Goal: Task Accomplishment & Management: Use online tool/utility

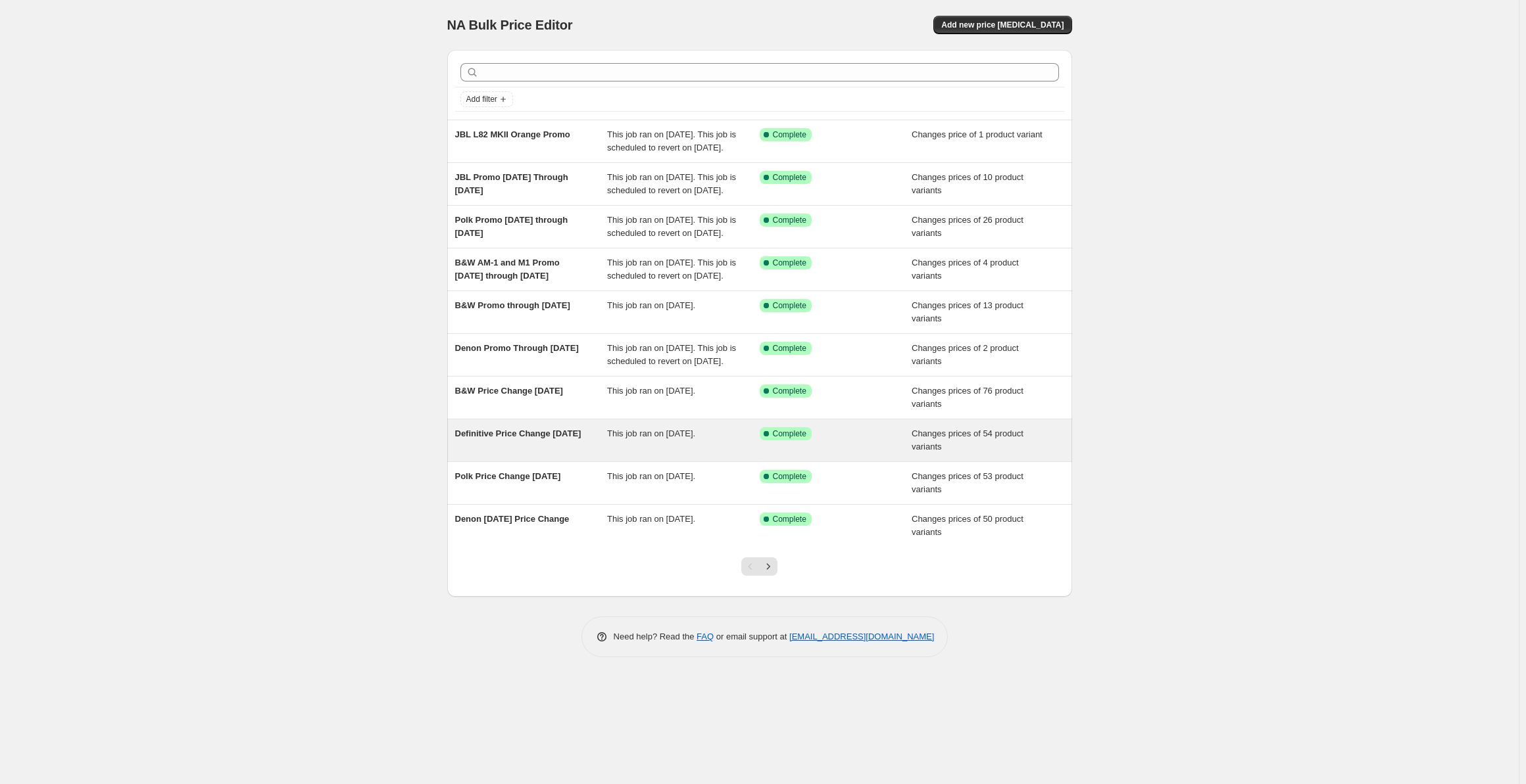
click at [535, 438] on span "Definitive Price Change [DATE]" at bounding box center [518, 433] width 126 height 10
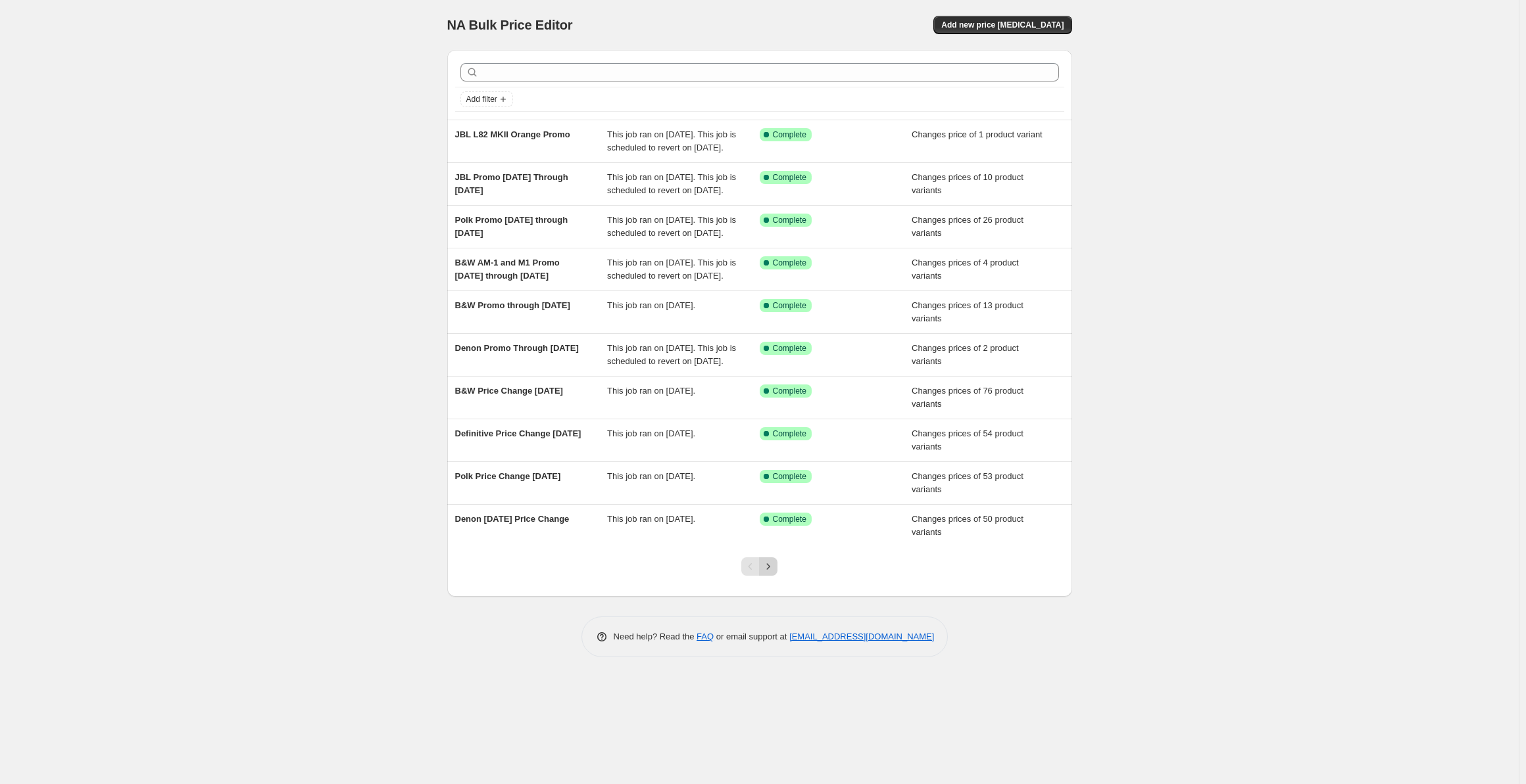
click at [772, 573] on icon "Next" at bounding box center [769, 567] width 14 height 14
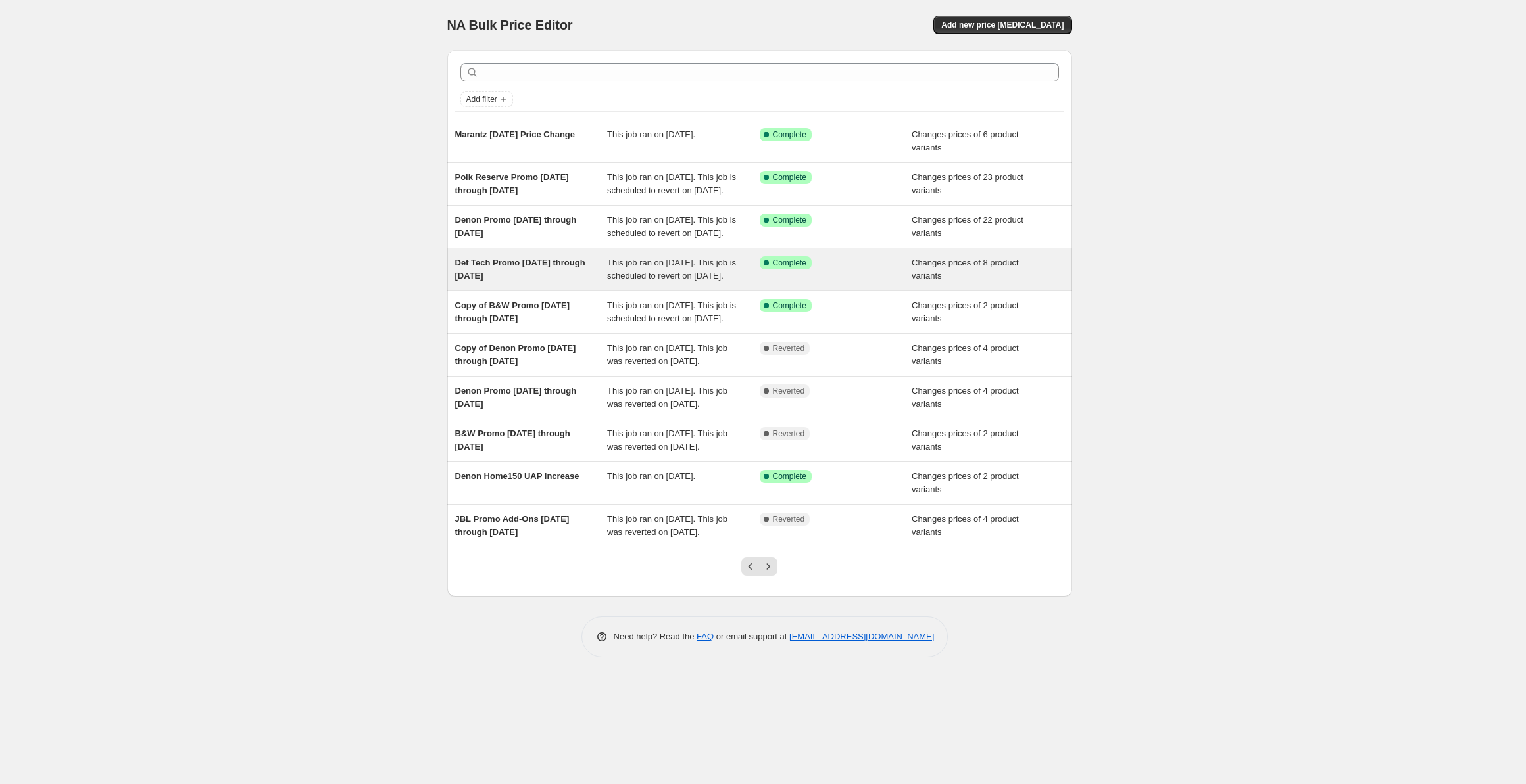
click at [528, 281] on span "Def Tech Promo 8-18-25 through 9-8-25" at bounding box center [520, 269] width 130 height 23
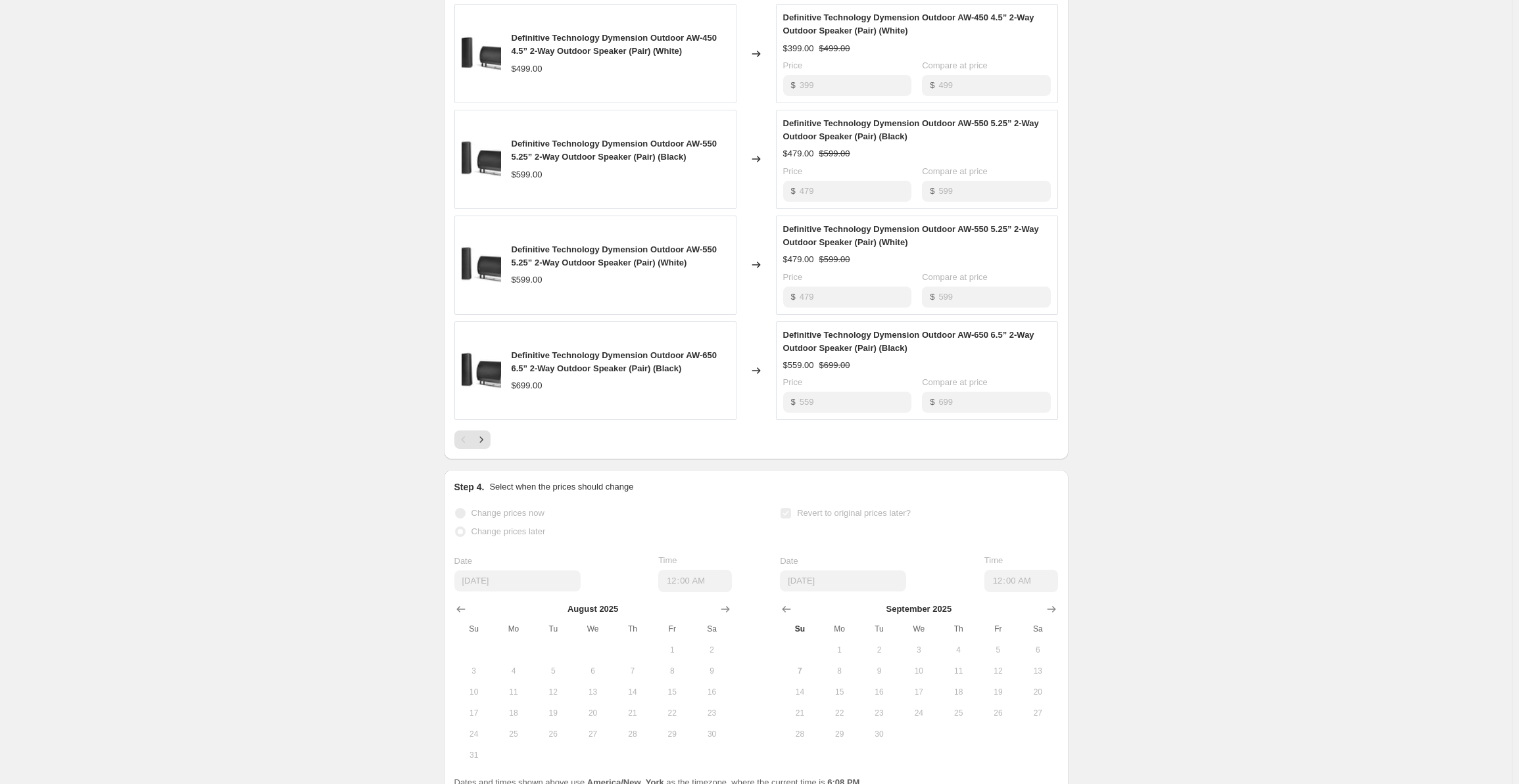
scroll to position [815, 0]
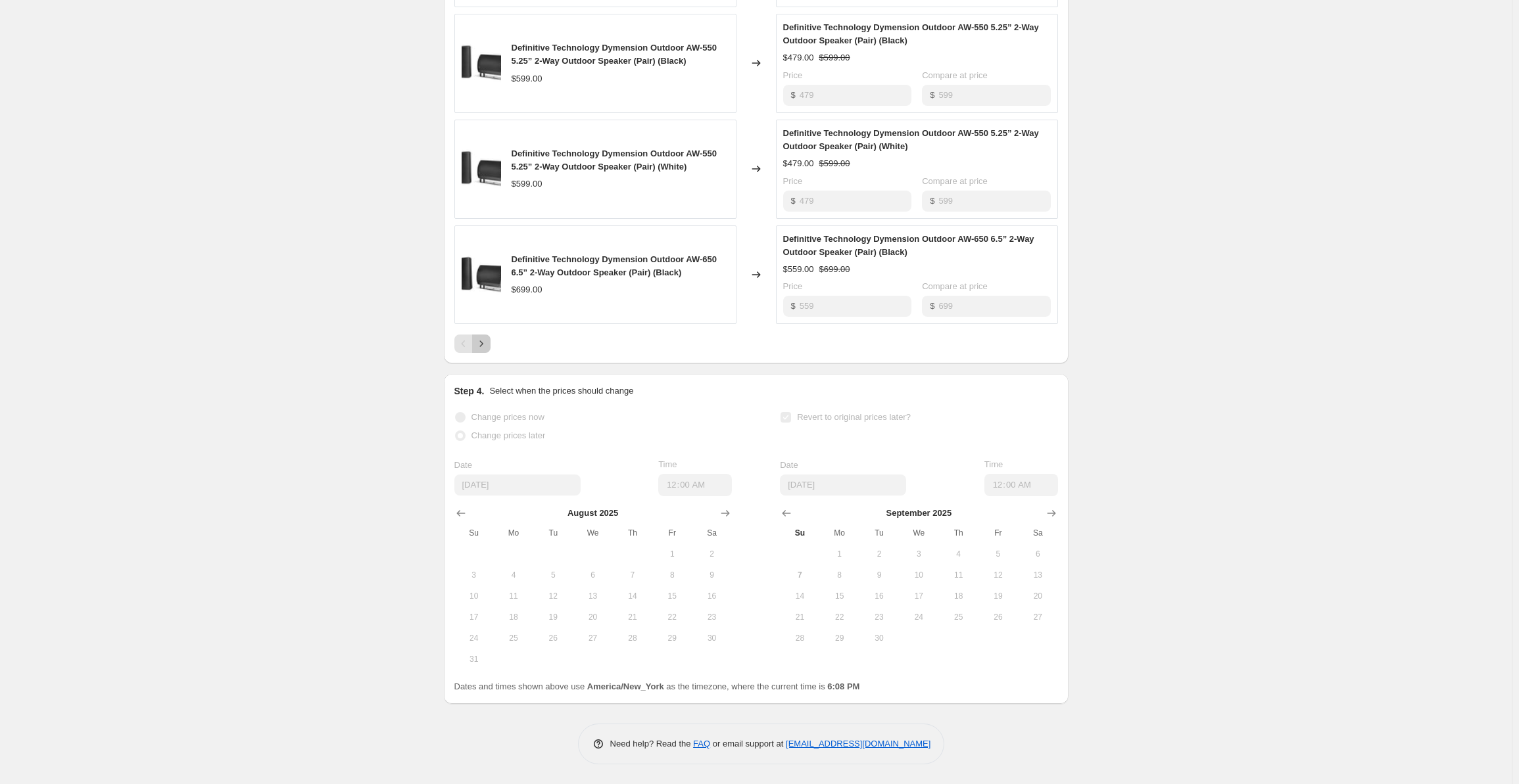
click at [483, 337] on button "Next" at bounding box center [481, 343] width 18 height 18
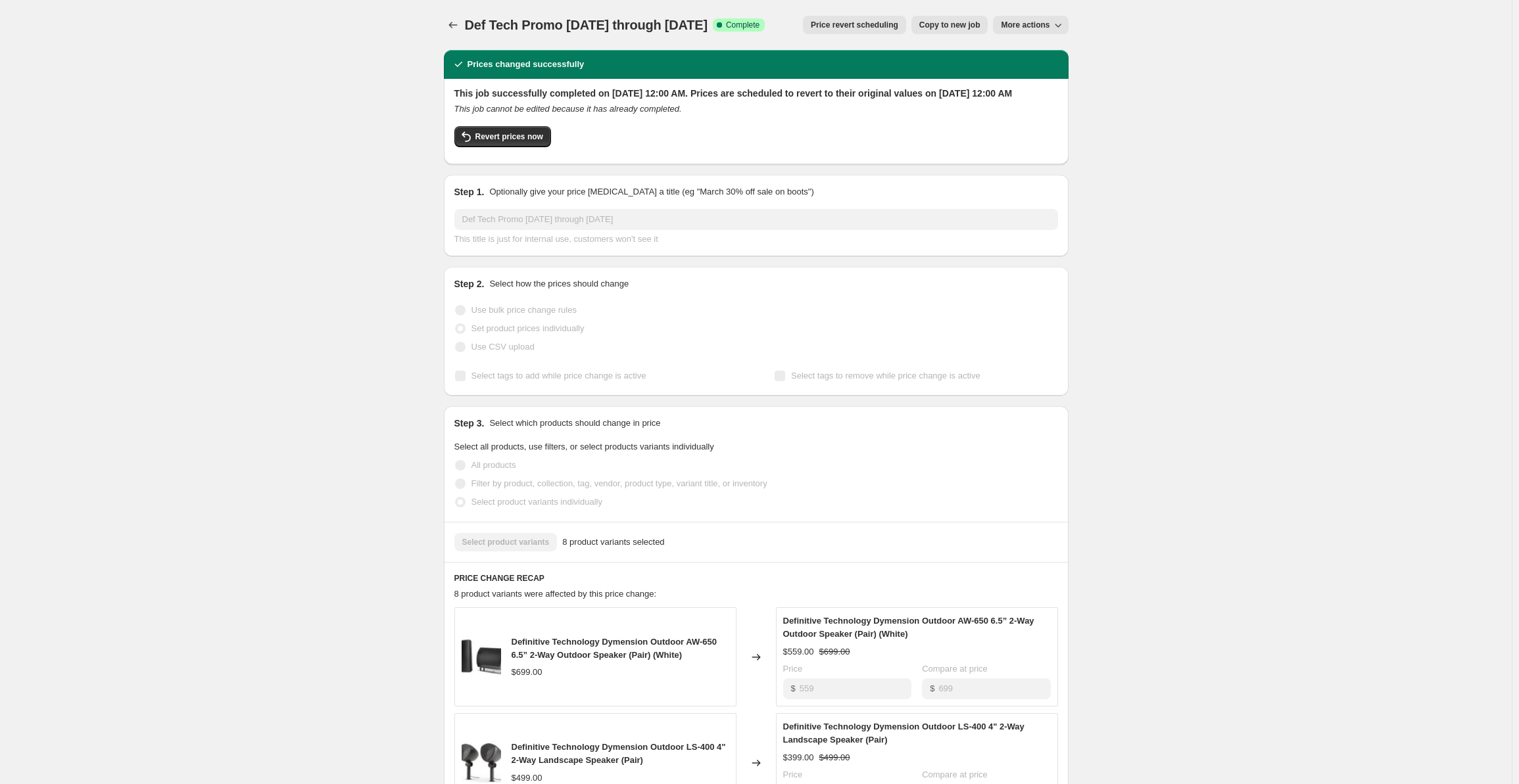
scroll to position [416, 0]
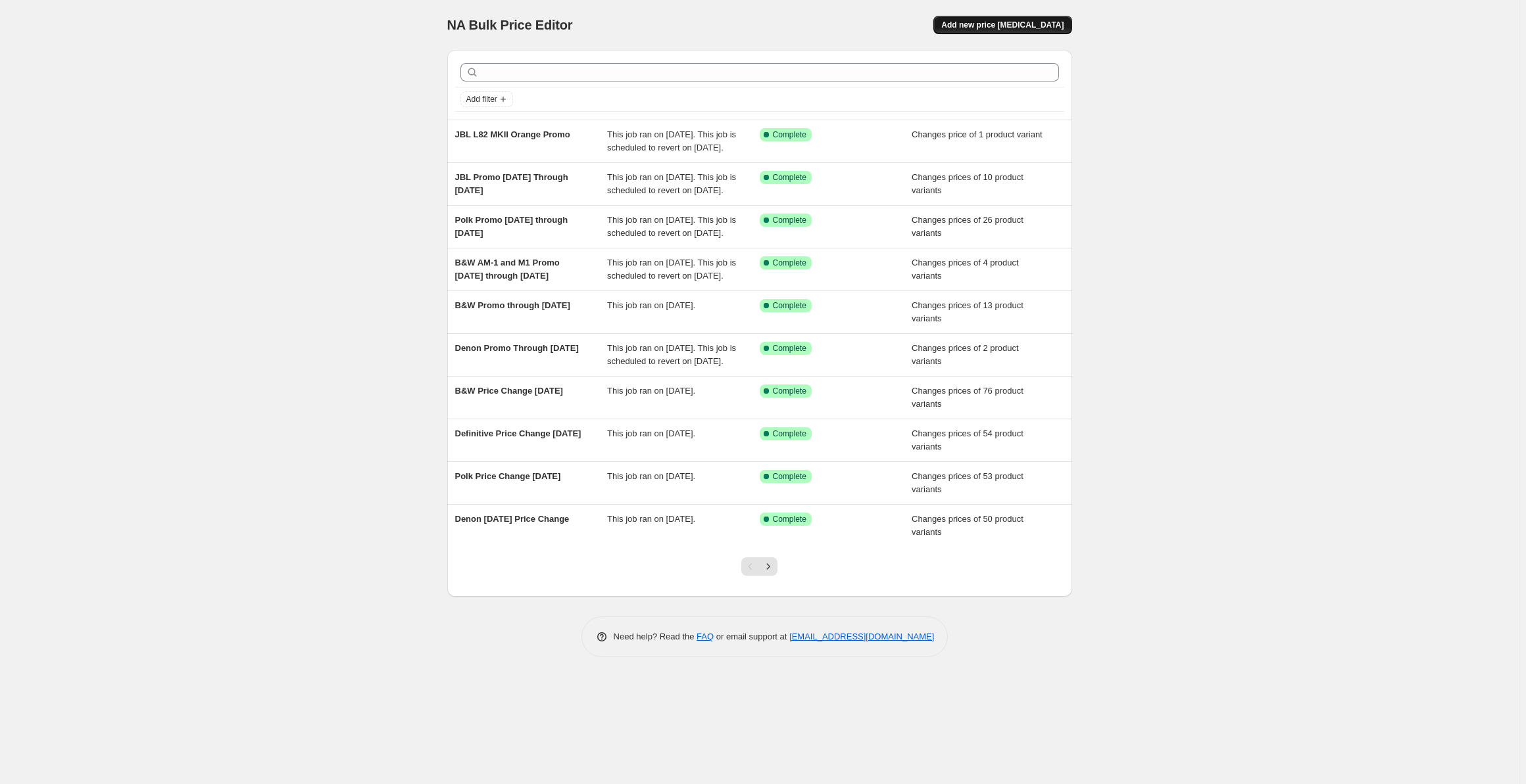
click at [1004, 31] on button "Add new price [MEDICAL_DATA]" at bounding box center [1002, 24] width 138 height 18
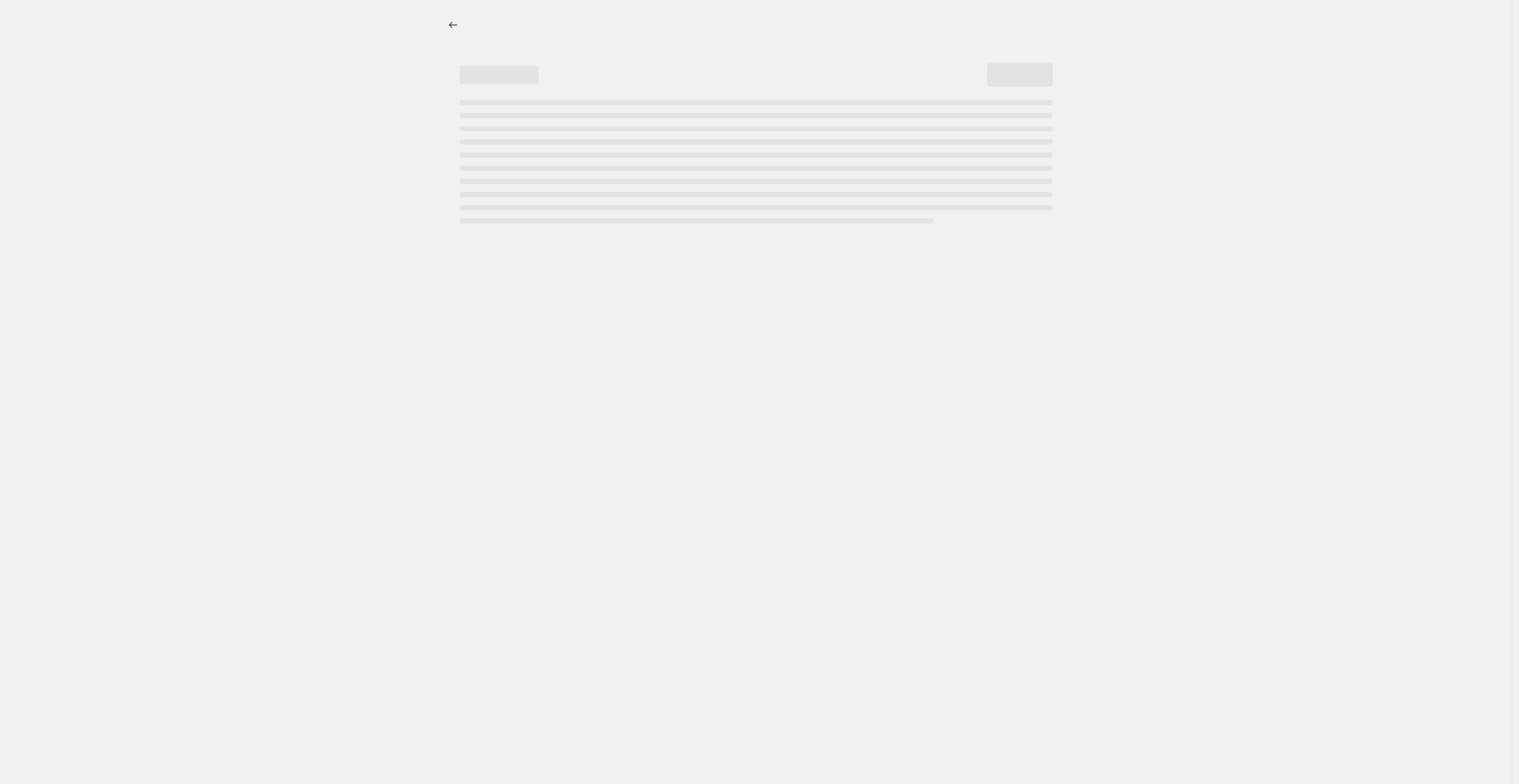
select select "percentage"
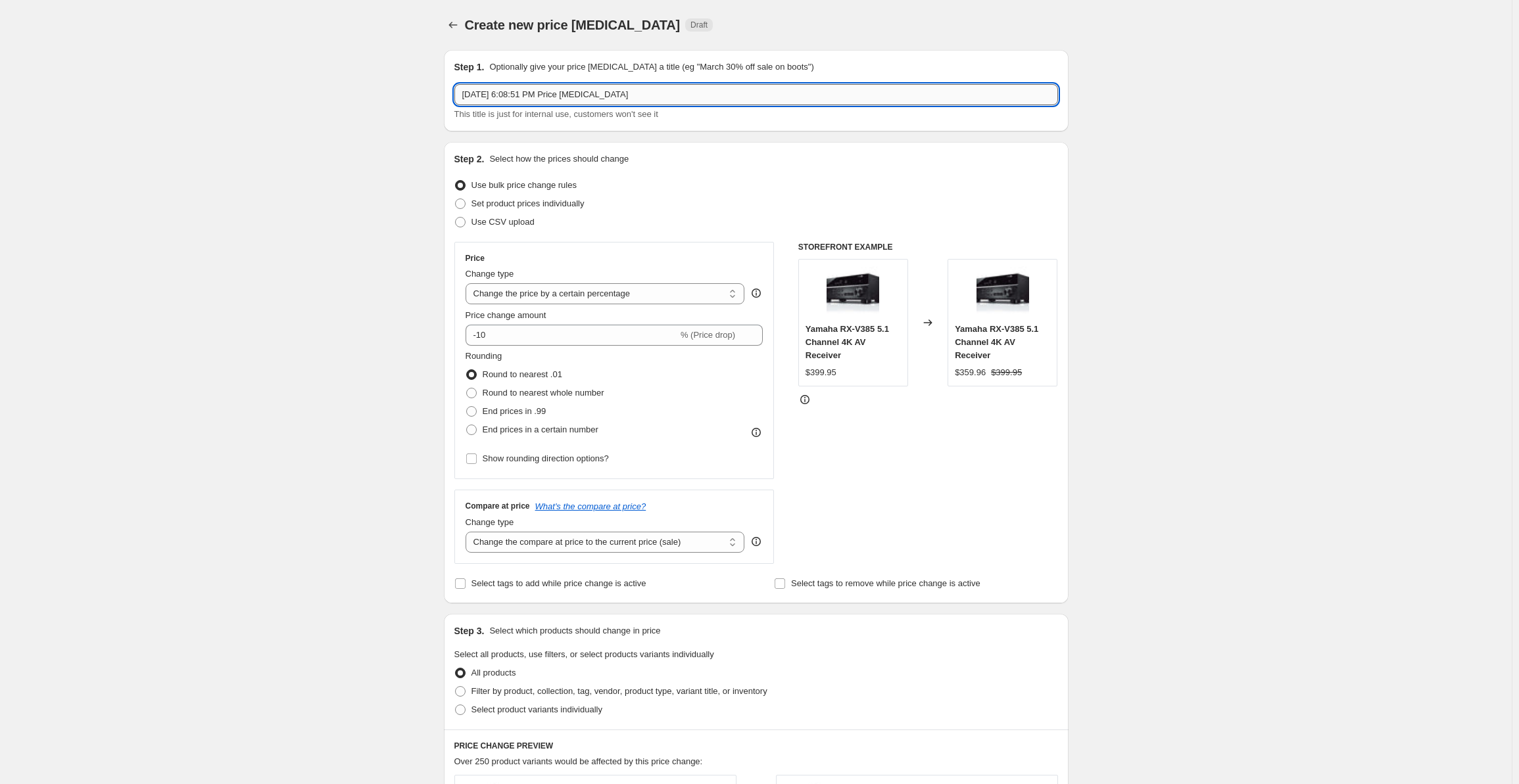
click at [535, 96] on input "[DATE] 6:08:51 PM Price [MEDICAL_DATA]" at bounding box center [756, 95] width 604 height 21
drag, startPoint x: 647, startPoint y: 95, endPoint x: 394, endPoint y: 107, distance: 253.3
click at [394, 107] on div "Create new price [MEDICAL_DATA]. This page is ready Create new price [MEDICAL_D…" at bounding box center [756, 665] width 1512 height 1331
type input "Def Tech Promo [DATE] Through [DATE]"
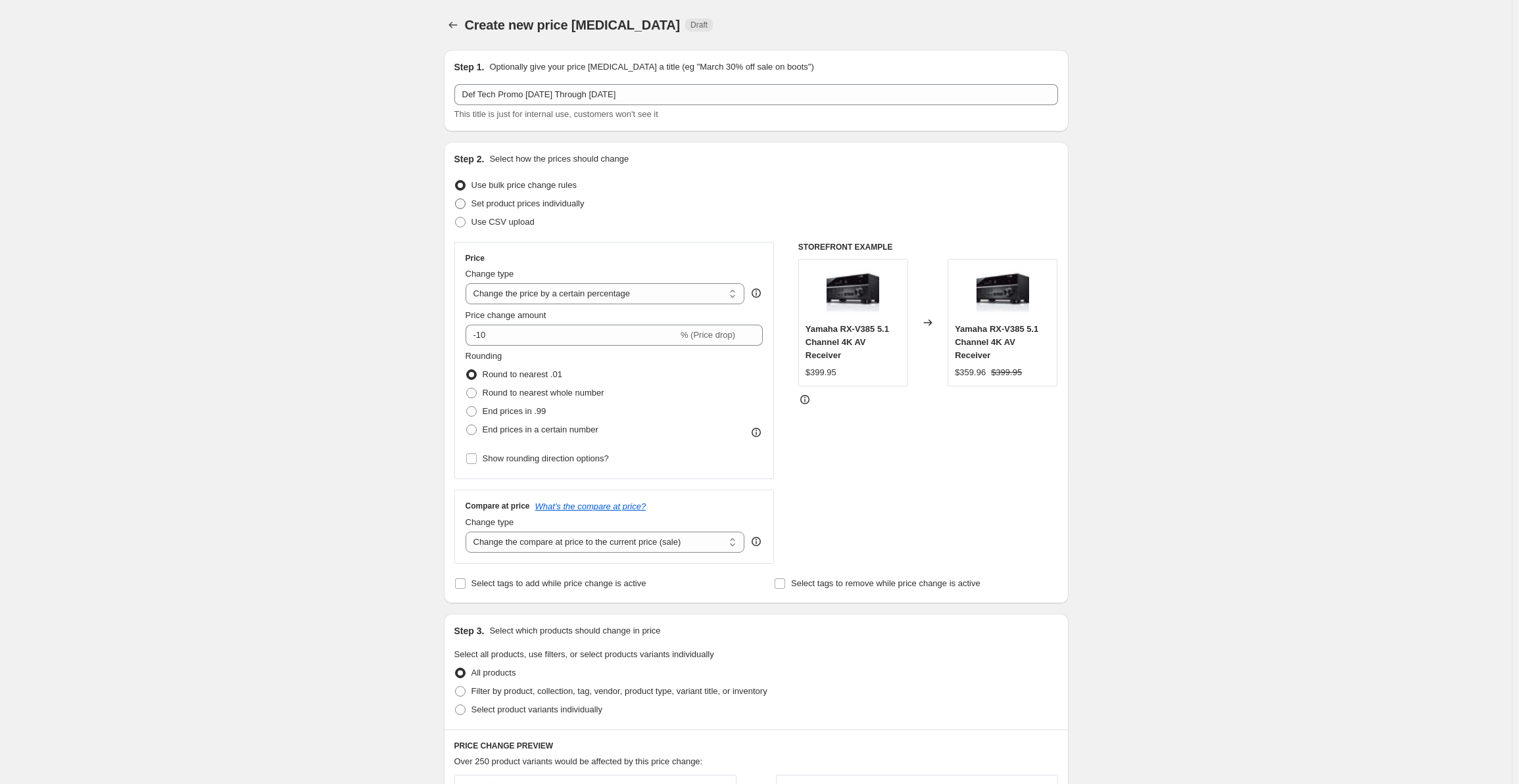
click at [509, 211] on label "Set product prices individually" at bounding box center [520, 203] width 130 height 18
click at [456, 199] on input "Set product prices individually" at bounding box center [455, 198] width 1 height 1
radio input "true"
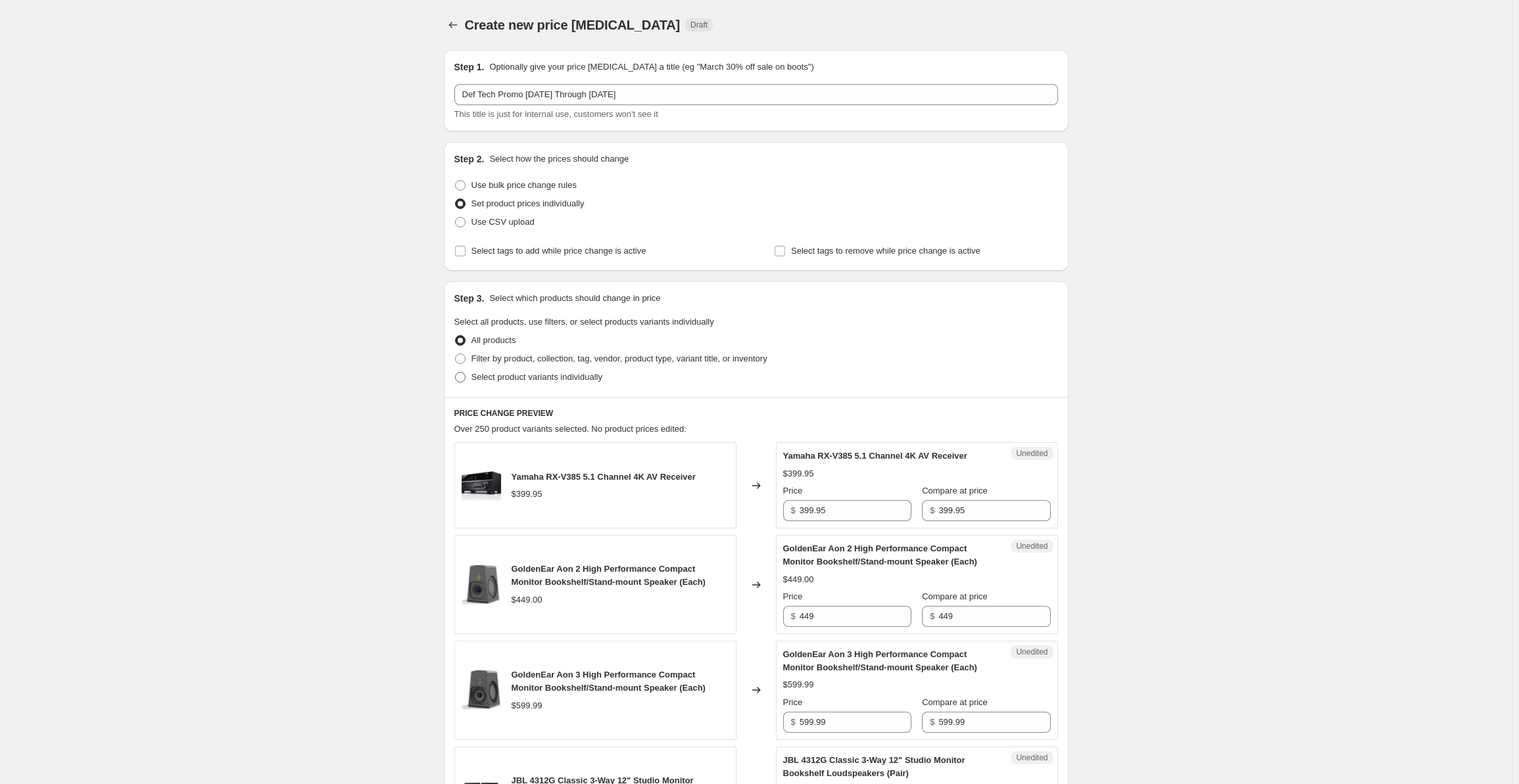
click at [519, 375] on span "Select product variants individually" at bounding box center [536, 377] width 131 height 10
click at [456, 373] on input "Select product variants individually" at bounding box center [455, 372] width 1 height 1
radio input "true"
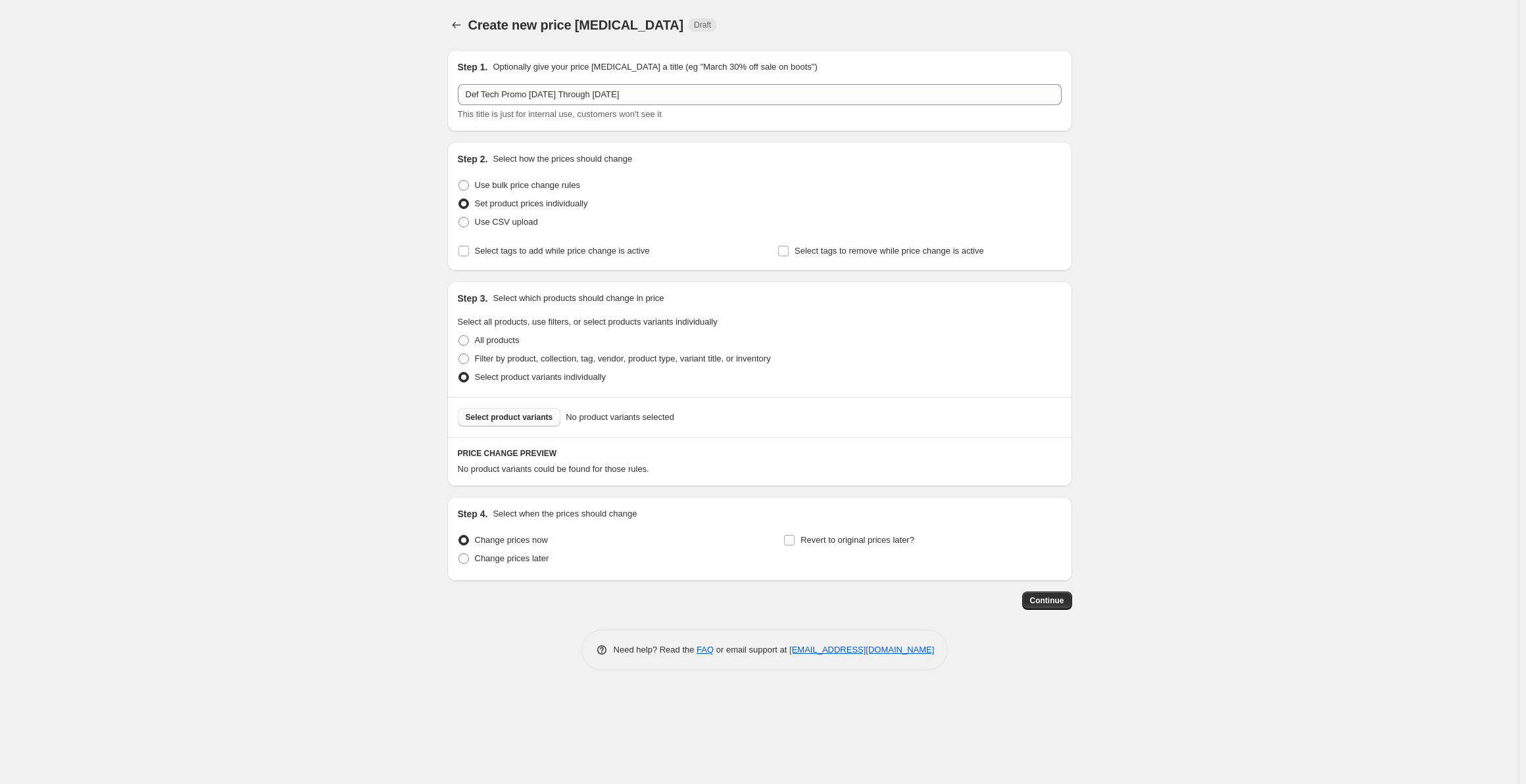
click at [510, 421] on span "Select product variants" at bounding box center [509, 417] width 87 height 11
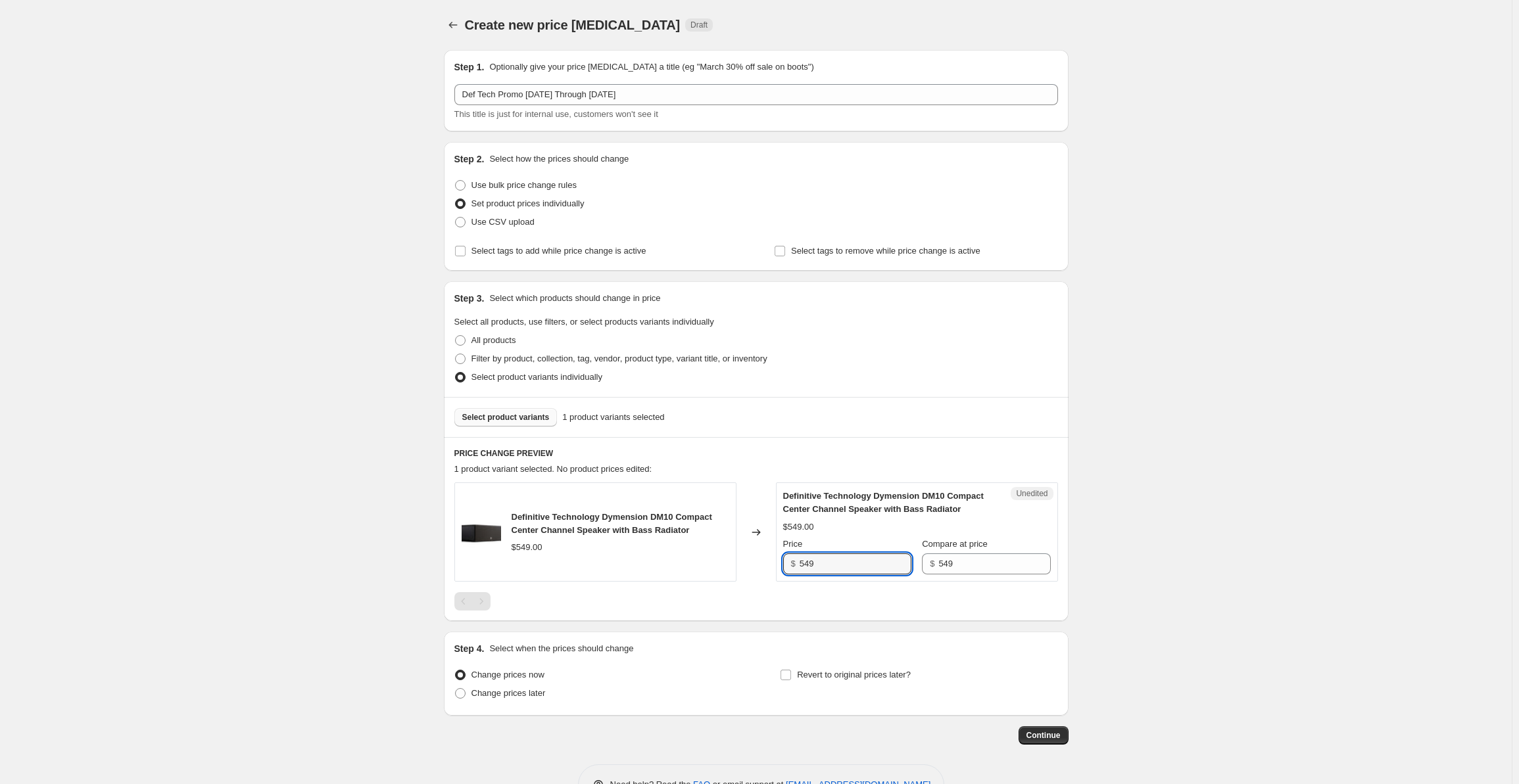
drag, startPoint x: 829, startPoint y: 559, endPoint x: 784, endPoint y: 561, distance: 45.0
click at [784, 561] on div "Unedited Definitive Technology Dymension DM10 Compact Center Channel Speaker wi…" at bounding box center [917, 532] width 282 height 99
type input "439"
click at [1232, 546] on div "Create new price [MEDICAL_DATA]. This page is ready Create new price [MEDICAL_D…" at bounding box center [756, 412] width 1512 height 825
click at [495, 420] on span "Select product variants" at bounding box center [506, 417] width 87 height 11
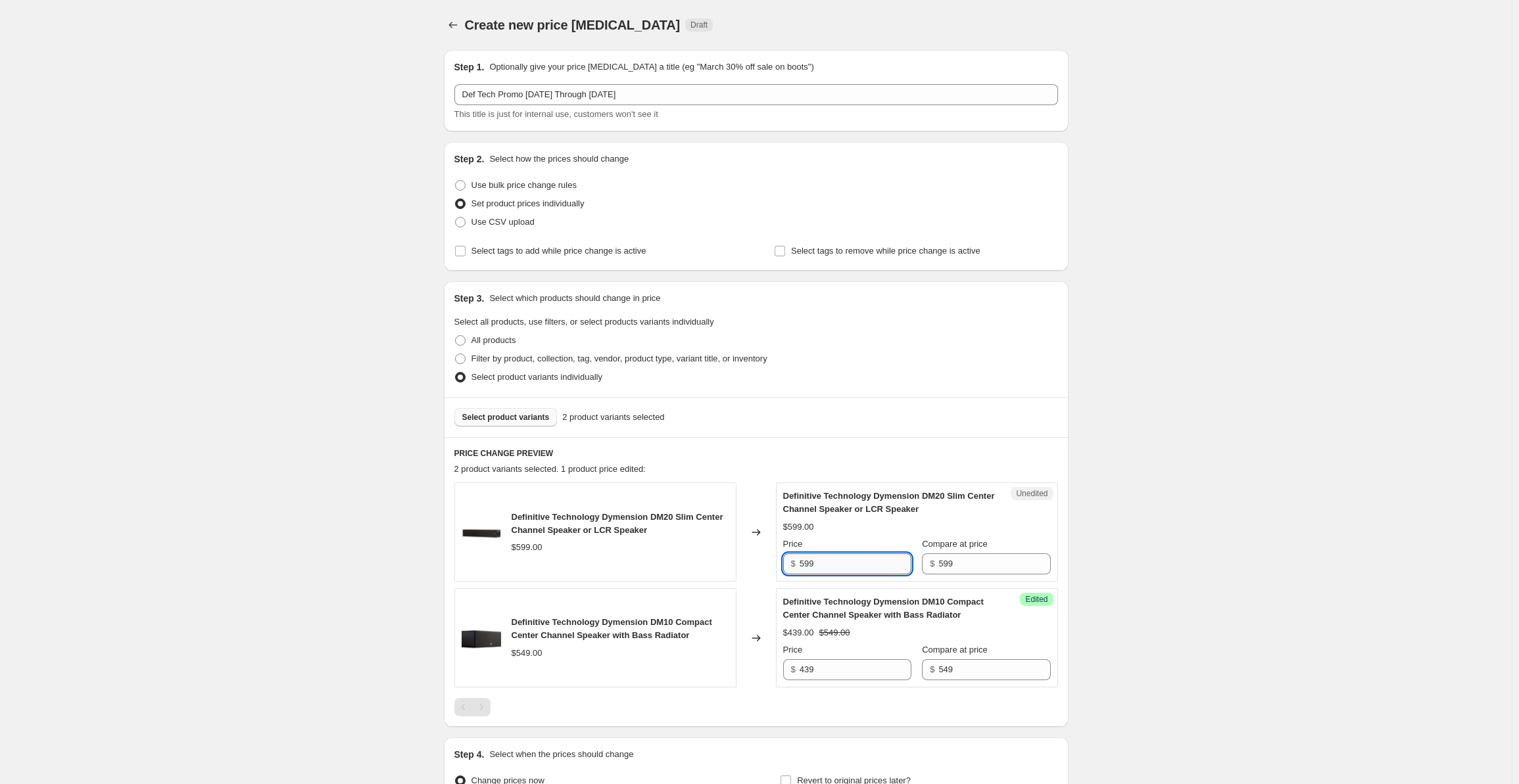
click at [829, 560] on input "599" at bounding box center [855, 564] width 112 height 21
drag, startPoint x: 844, startPoint y: 560, endPoint x: 792, endPoint y: 559, distance: 52.0
click at [792, 559] on div "$ 599" at bounding box center [847, 564] width 128 height 21
type input "479"
click at [1261, 440] on div "Create new price [MEDICAL_DATA]. This page is ready Create new price [MEDICAL_D…" at bounding box center [756, 465] width 1512 height 931
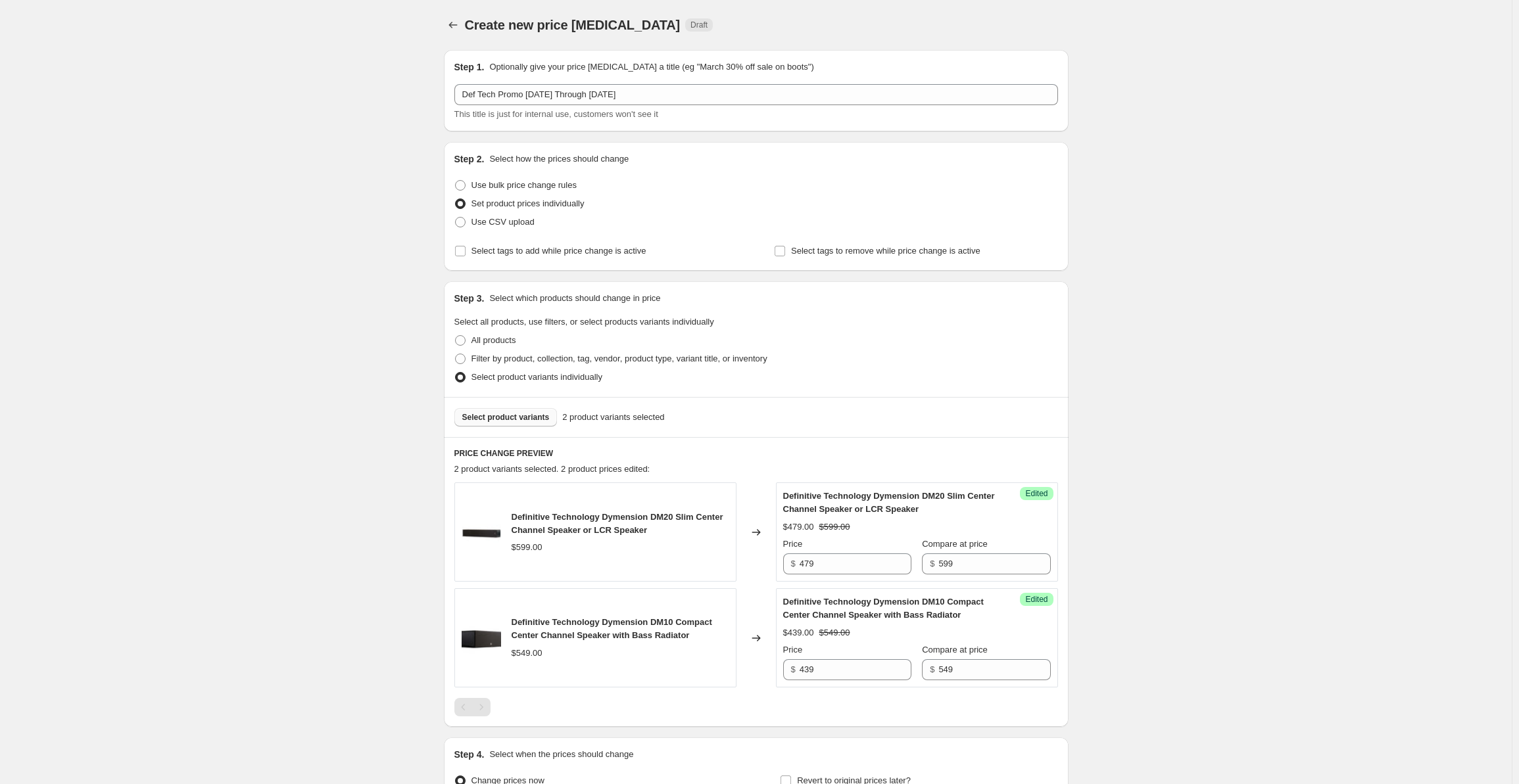
click at [524, 420] on span "Select product variants" at bounding box center [506, 417] width 87 height 11
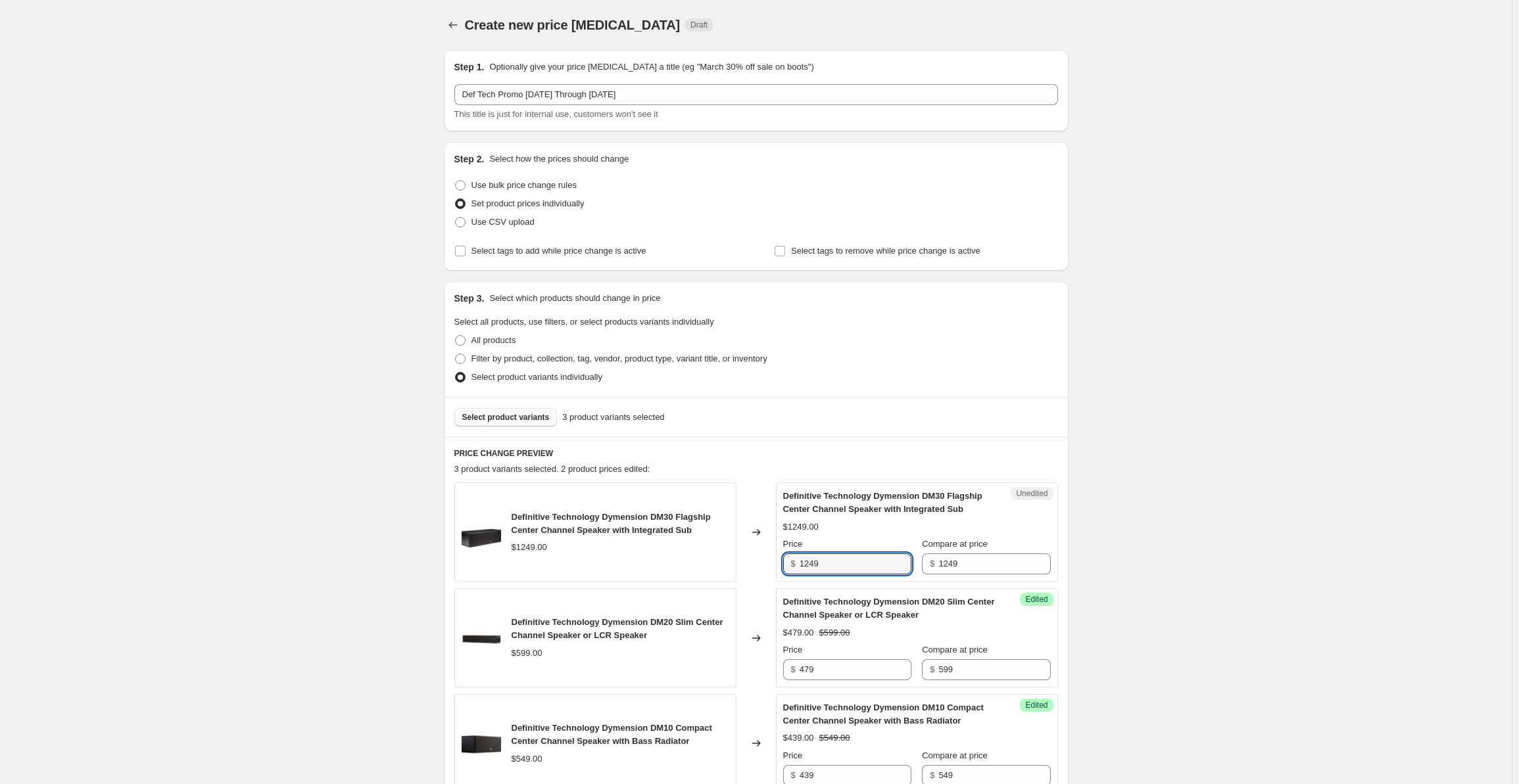
drag, startPoint x: 839, startPoint y: 561, endPoint x: 780, endPoint y: 566, distance: 59.2
click at [780, 566] on div "Unedited Definitive Technology Dymension DM30 Flagship Center Channel Speaker w…" at bounding box center [917, 532] width 282 height 99
type input "999"
click at [1165, 371] on div "Create new price [MEDICAL_DATA]. This page is ready Create new price [MEDICAL_D…" at bounding box center [756, 518] width 1512 height 1037
click at [494, 415] on span "Select product variants" at bounding box center [506, 417] width 87 height 11
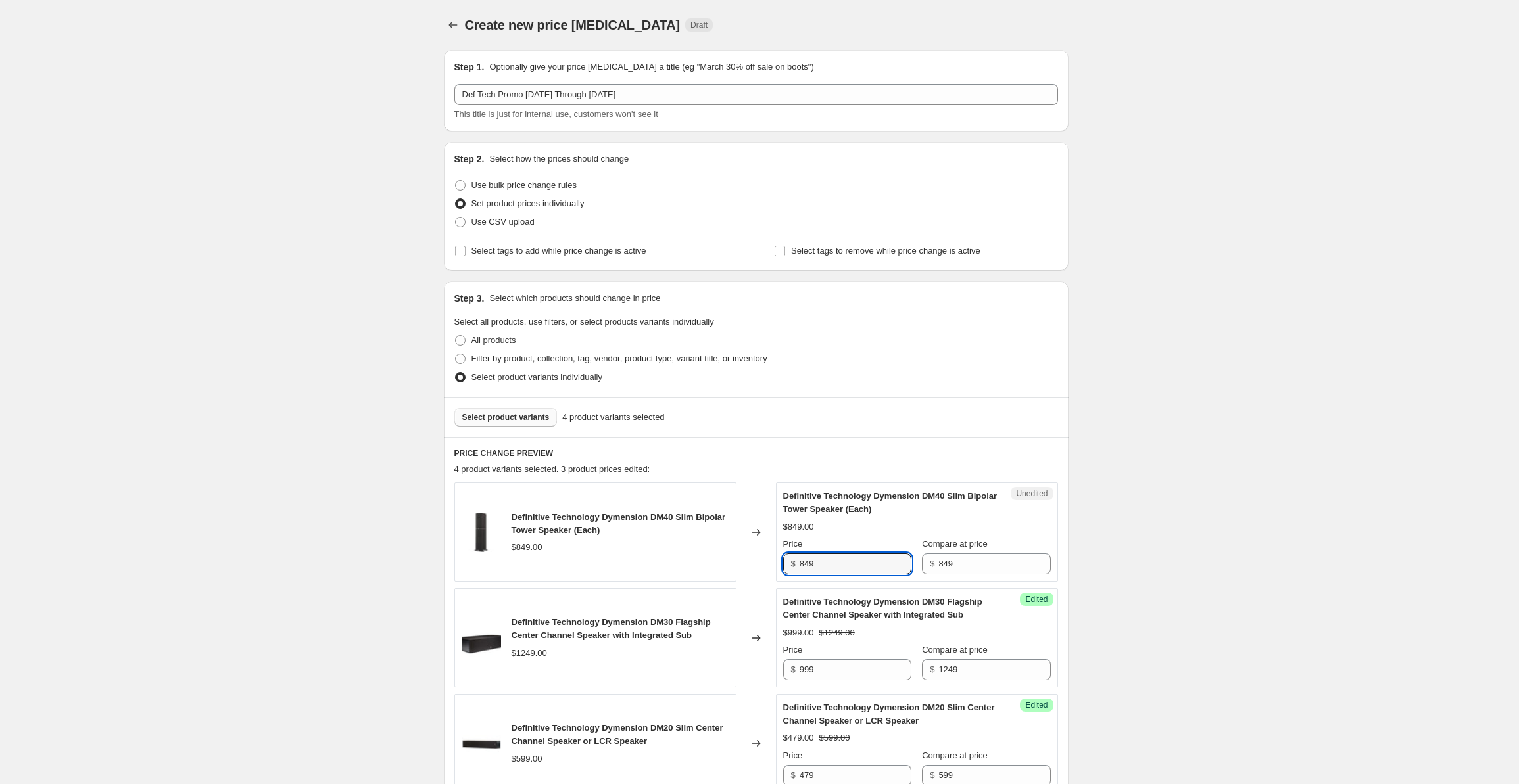
drag, startPoint x: 848, startPoint y: 562, endPoint x: 774, endPoint y: 562, distance: 74.0
click at [774, 562] on div "Definitive Technology Dymension DM40 Slim Bipolar Tower Speaker (Each) $849.00 …" at bounding box center [756, 532] width 604 height 99
type input "679"
click at [1234, 337] on div "Create new price [MEDICAL_DATA]. This page is ready Create new price [MEDICAL_D…" at bounding box center [756, 571] width 1512 height 1142
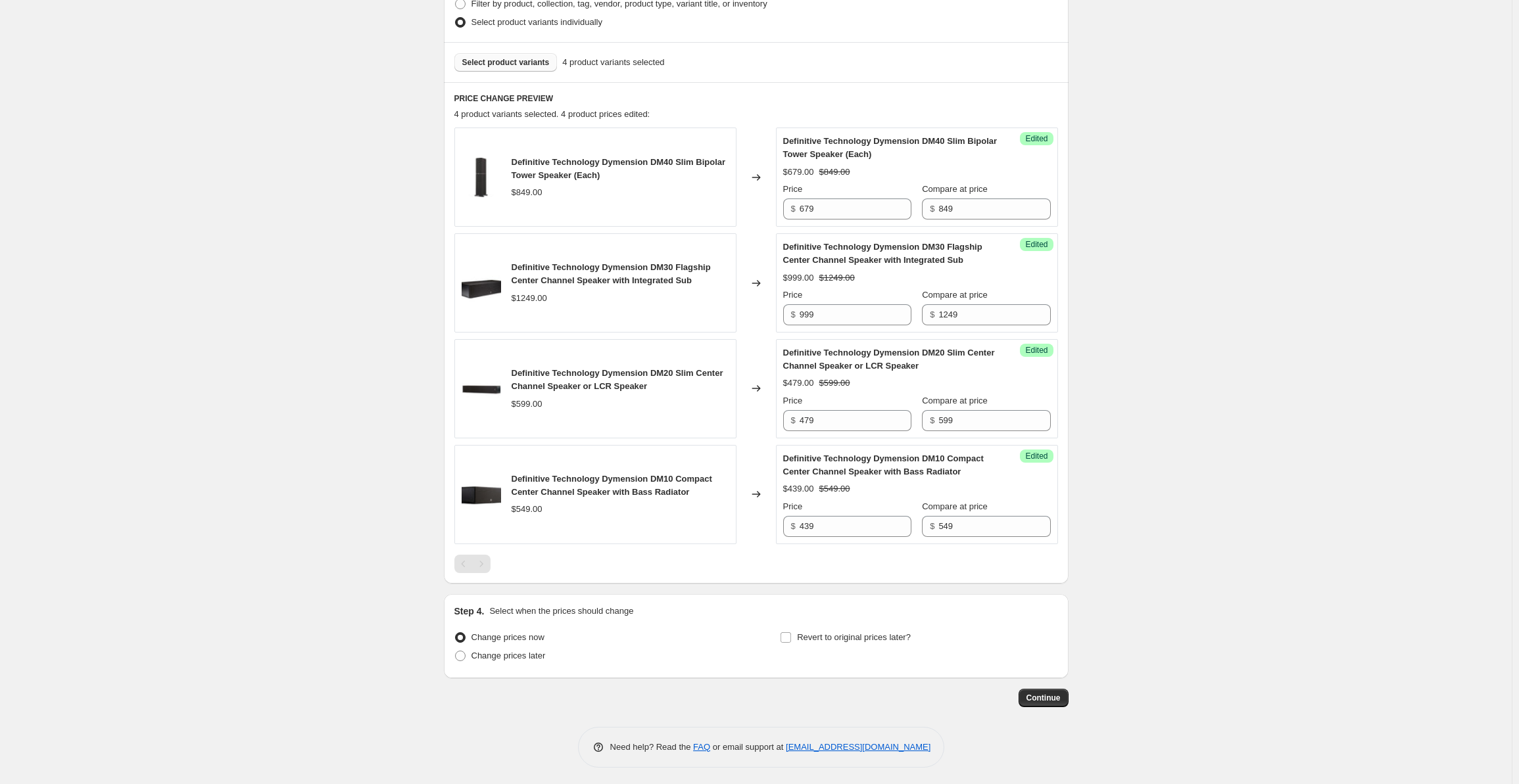
click at [494, 60] on span "Select product variants" at bounding box center [506, 62] width 87 height 11
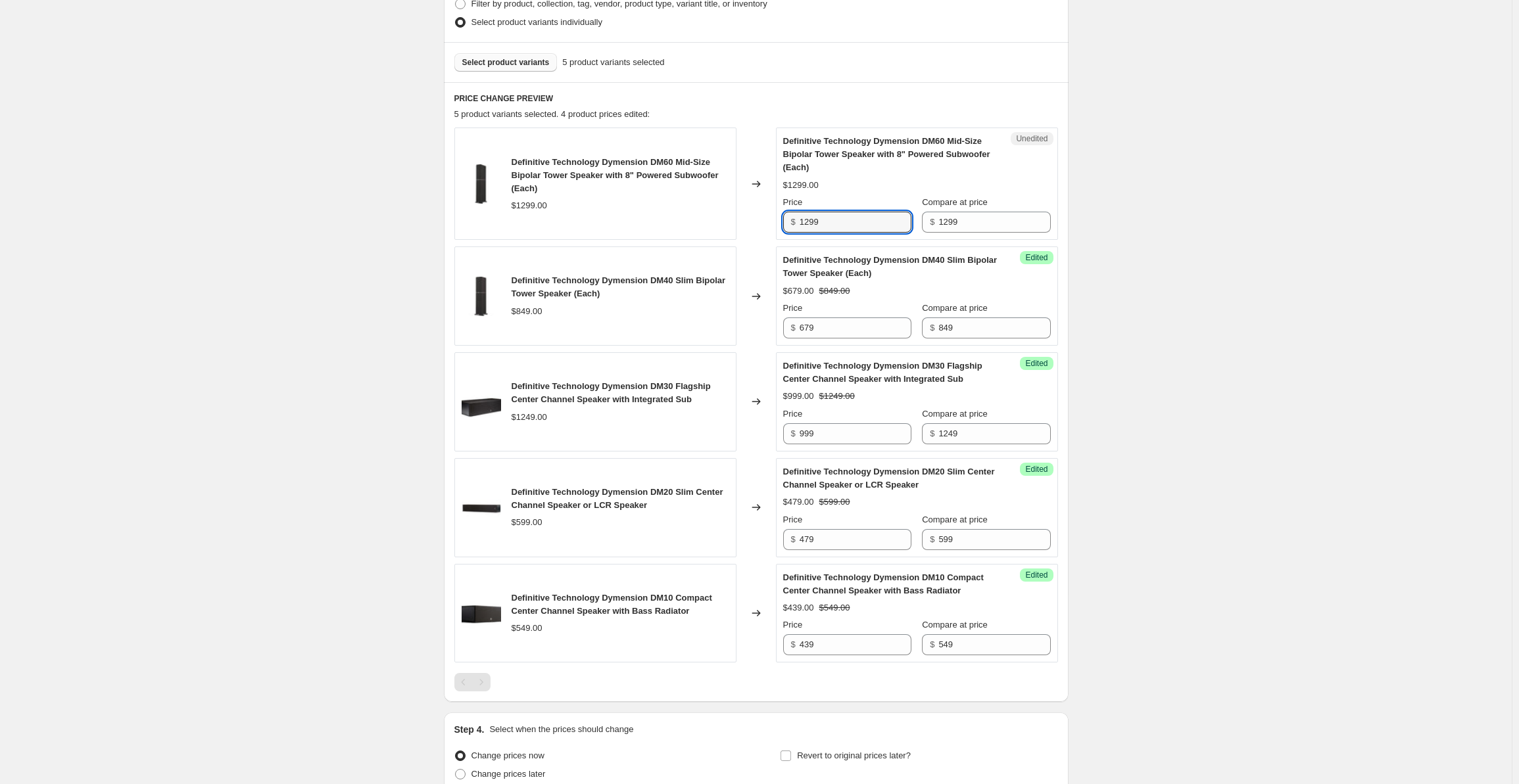
drag, startPoint x: 788, startPoint y: 222, endPoint x: 755, endPoint y: 221, distance: 33.0
click at [755, 221] on div "Definitive Technology Dymension DM60 Mid-Size Bipolar Tower Speaker with 8" Pow…" at bounding box center [756, 184] width 604 height 113
type input "1039"
drag, startPoint x: 1193, startPoint y: 236, endPoint x: 1154, endPoint y: 209, distance: 47.4
click at [1196, 233] on div "Create new price [MEDICAL_DATA]. This page is ready Create new price [MEDICAL_D…" at bounding box center [756, 276] width 1512 height 1261
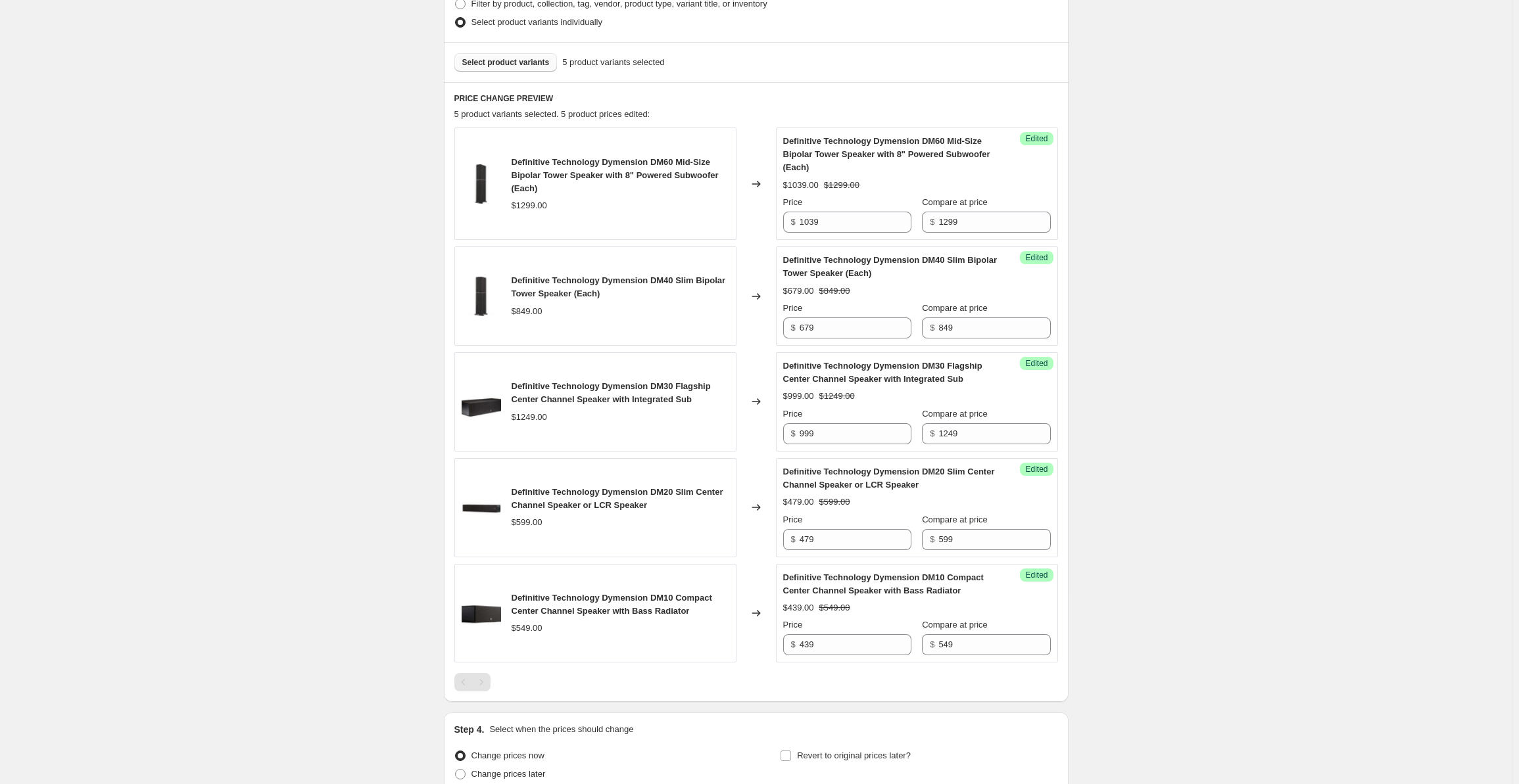
click at [488, 50] on div "Select product variants 5 product variants selected" at bounding box center [756, 61] width 625 height 40
click at [490, 55] on button "Select product variants" at bounding box center [506, 62] width 103 height 18
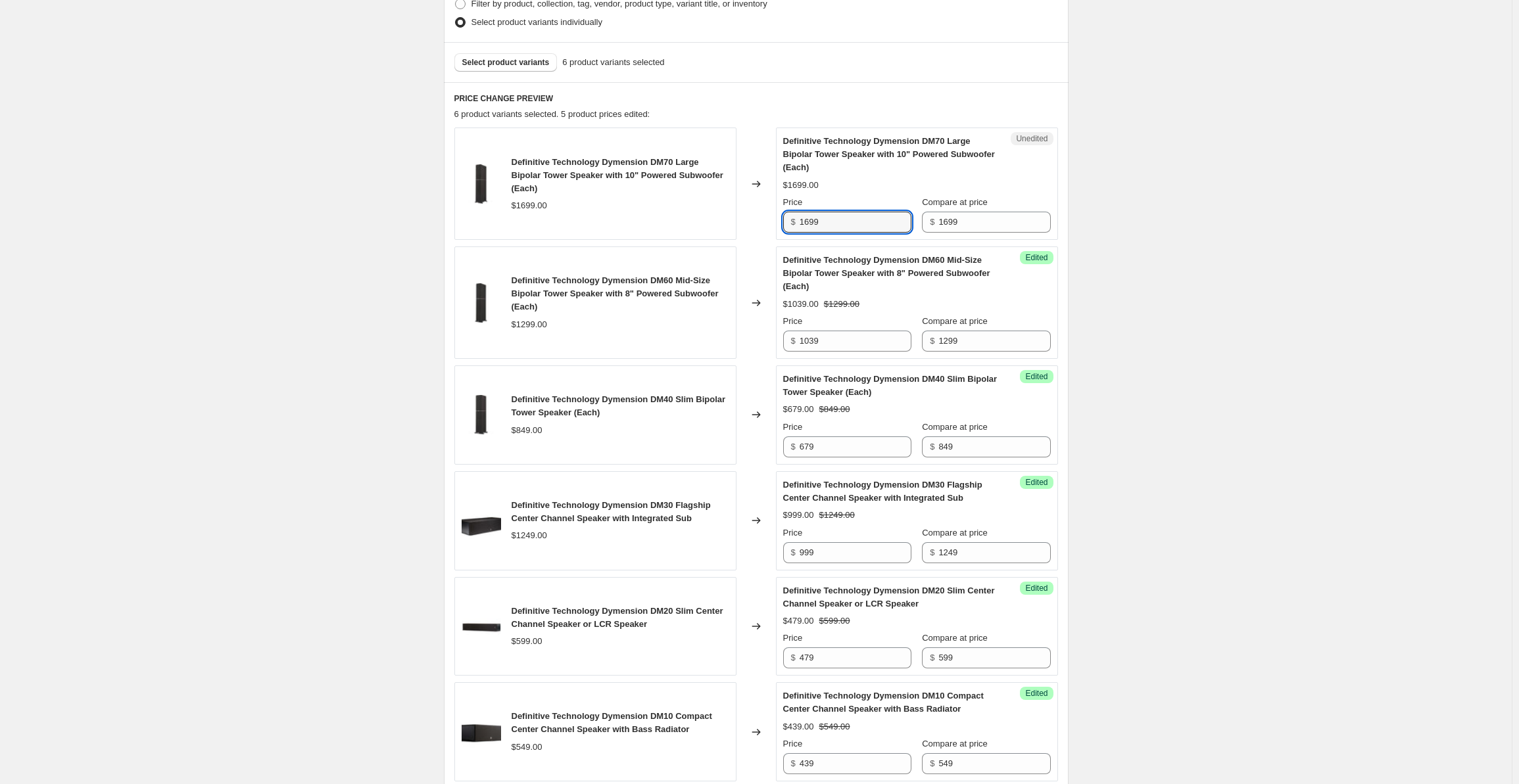
drag, startPoint x: 852, startPoint y: 224, endPoint x: 780, endPoint y: 225, distance: 72.0
click at [780, 225] on div "Unedited Definitive Technology Dymension DM70 Large Bipolar Tower Speaker with …" at bounding box center [917, 184] width 282 height 113
type input "1359"
click at [1239, 261] on div "Create new price [MEDICAL_DATA]. This page is ready Create new price [MEDICAL_D…" at bounding box center [756, 335] width 1512 height 1380
click at [504, 64] on span "Select product variants" at bounding box center [506, 62] width 87 height 11
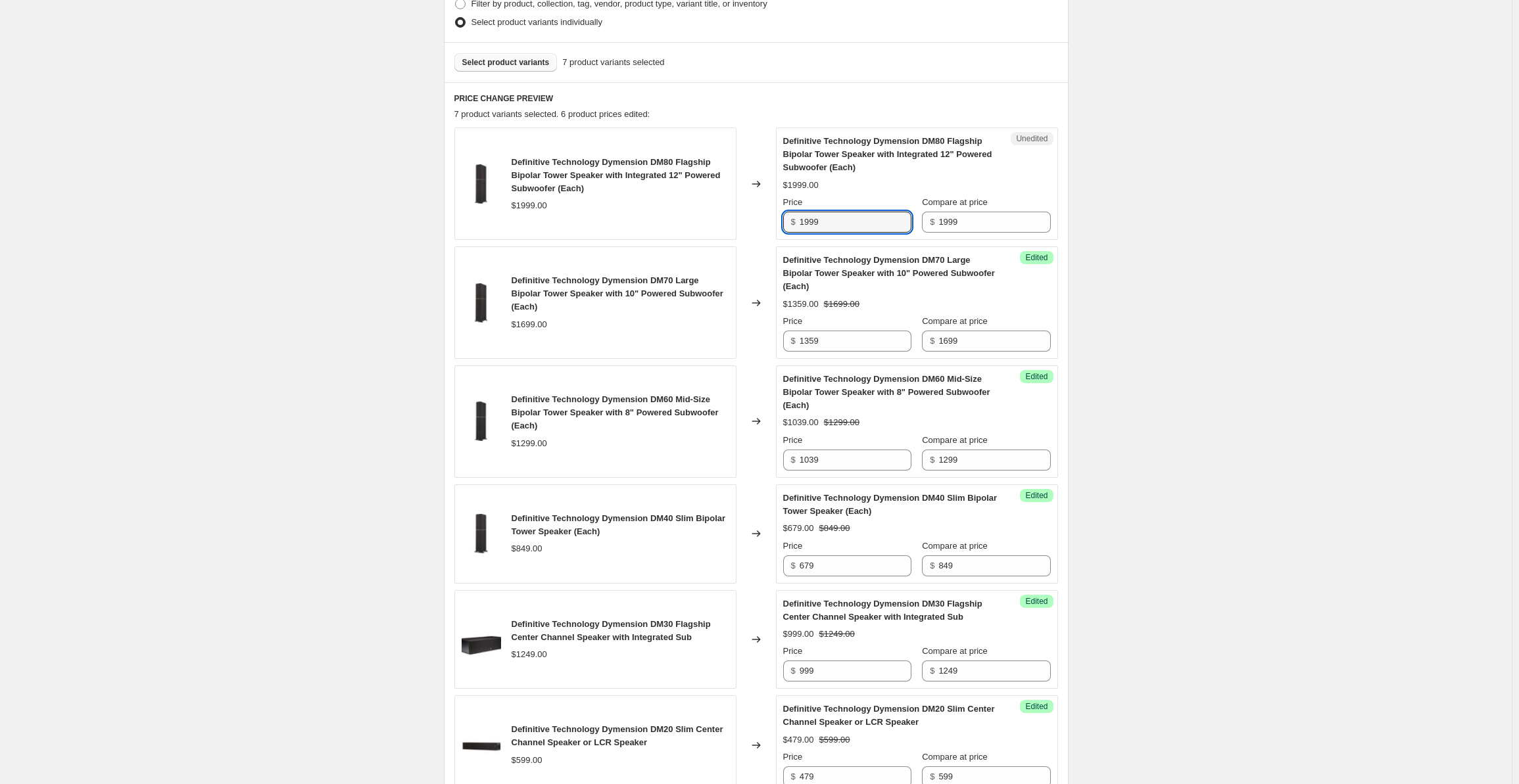
drag, startPoint x: 845, startPoint y: 222, endPoint x: 786, endPoint y: 219, distance: 59.1
click at [786, 219] on div "$ 1999" at bounding box center [847, 222] width 128 height 21
type input "1599"
click at [1264, 263] on div "Create new price [MEDICAL_DATA]. This page is ready Create new price [MEDICAL_D…" at bounding box center [756, 394] width 1512 height 1499
click at [490, 62] on span "Select product variants" at bounding box center [506, 62] width 87 height 11
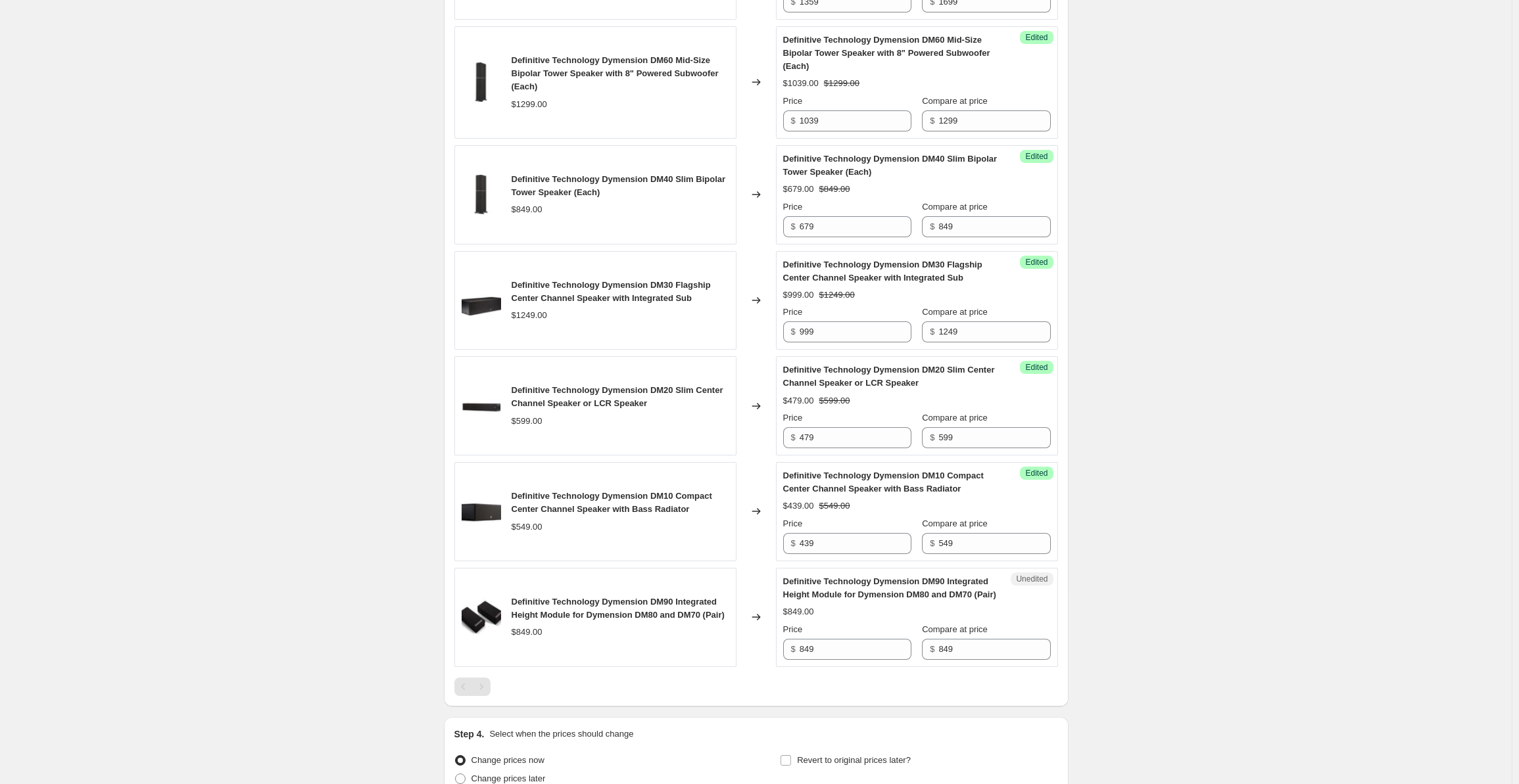
scroll to position [771, 0]
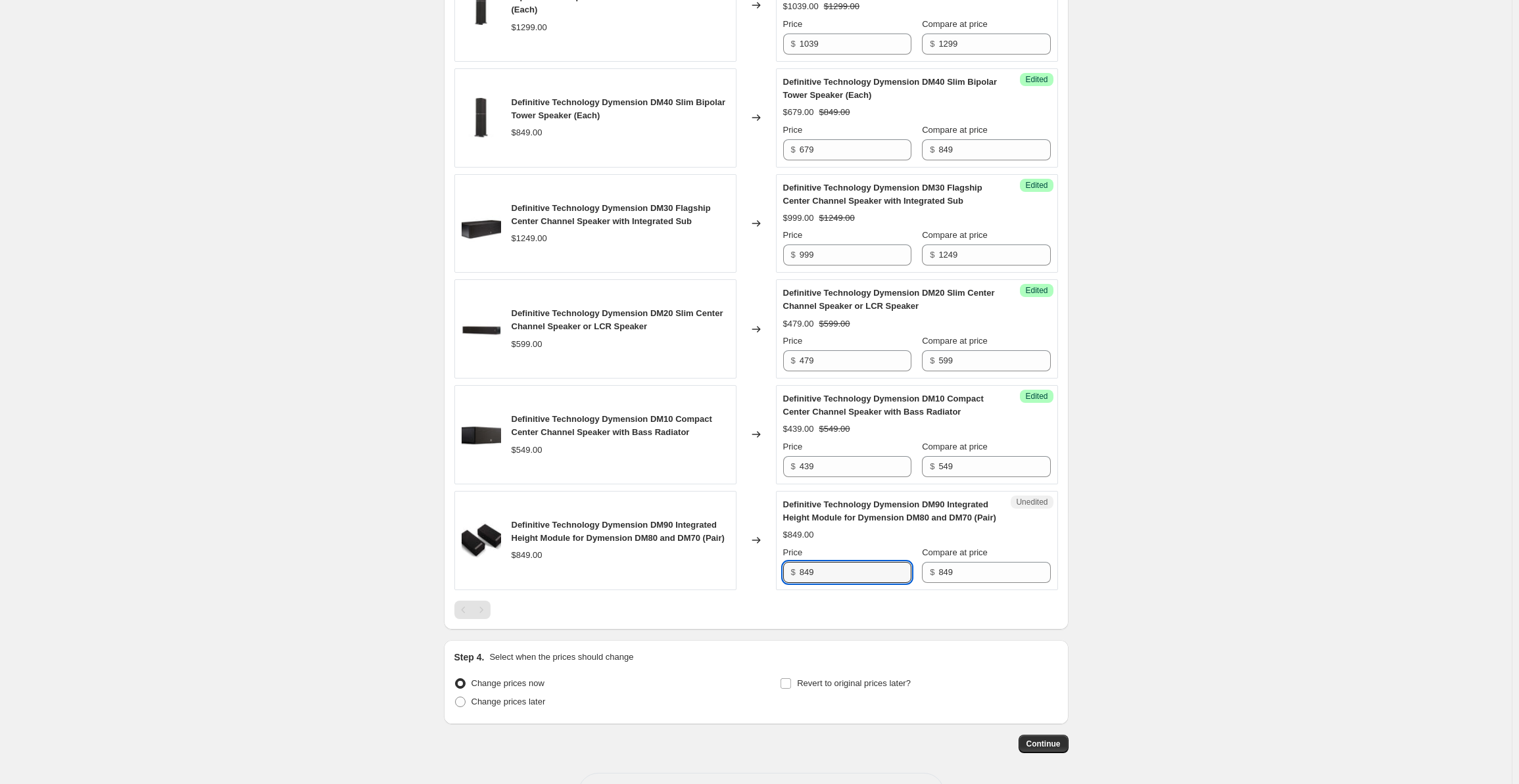
drag, startPoint x: 831, startPoint y: 586, endPoint x: 774, endPoint y: 575, distance: 58.1
click at [774, 575] on div "Definitive Technology Dymension DM90 Integrated Height Module for Dymension DM8…" at bounding box center [756, 541] width 604 height 99
type input "679"
click at [1370, 321] on div "Create new price [MEDICAL_DATA]. This page is ready Create new price [MEDICAL_D…" at bounding box center [756, 31] width 1512 height 1605
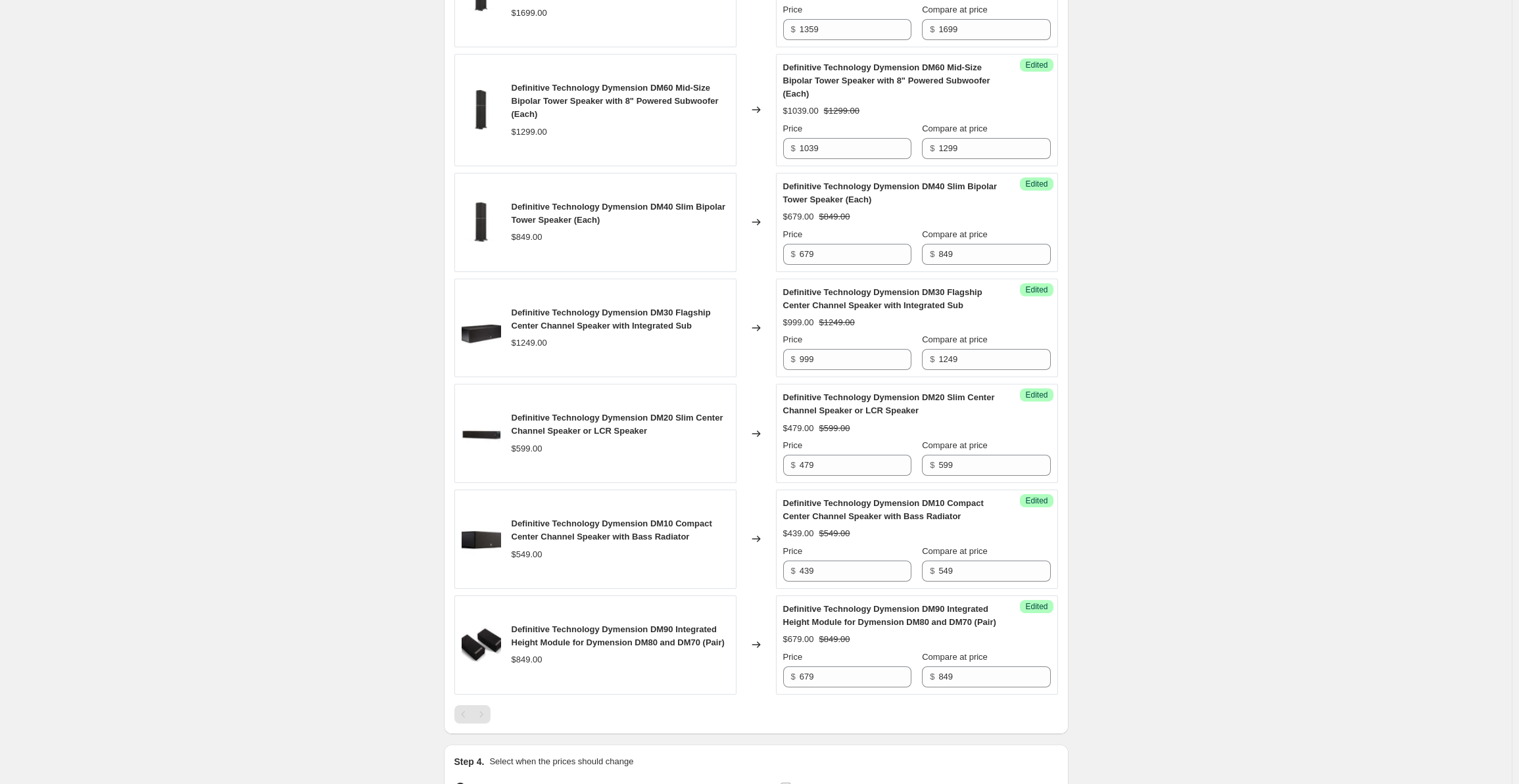
scroll to position [0, 0]
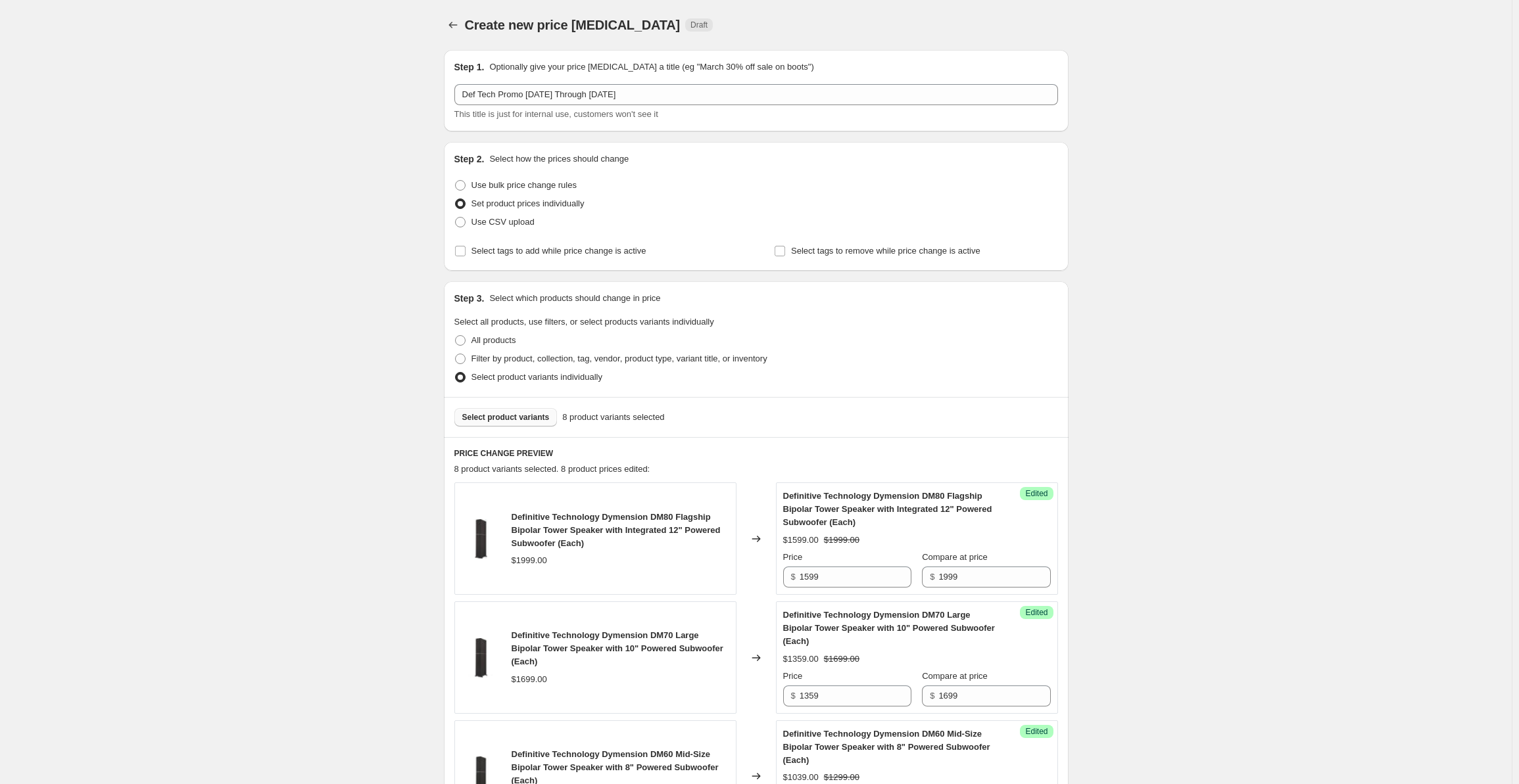
click at [501, 412] on span "Select product variants" at bounding box center [506, 417] width 87 height 11
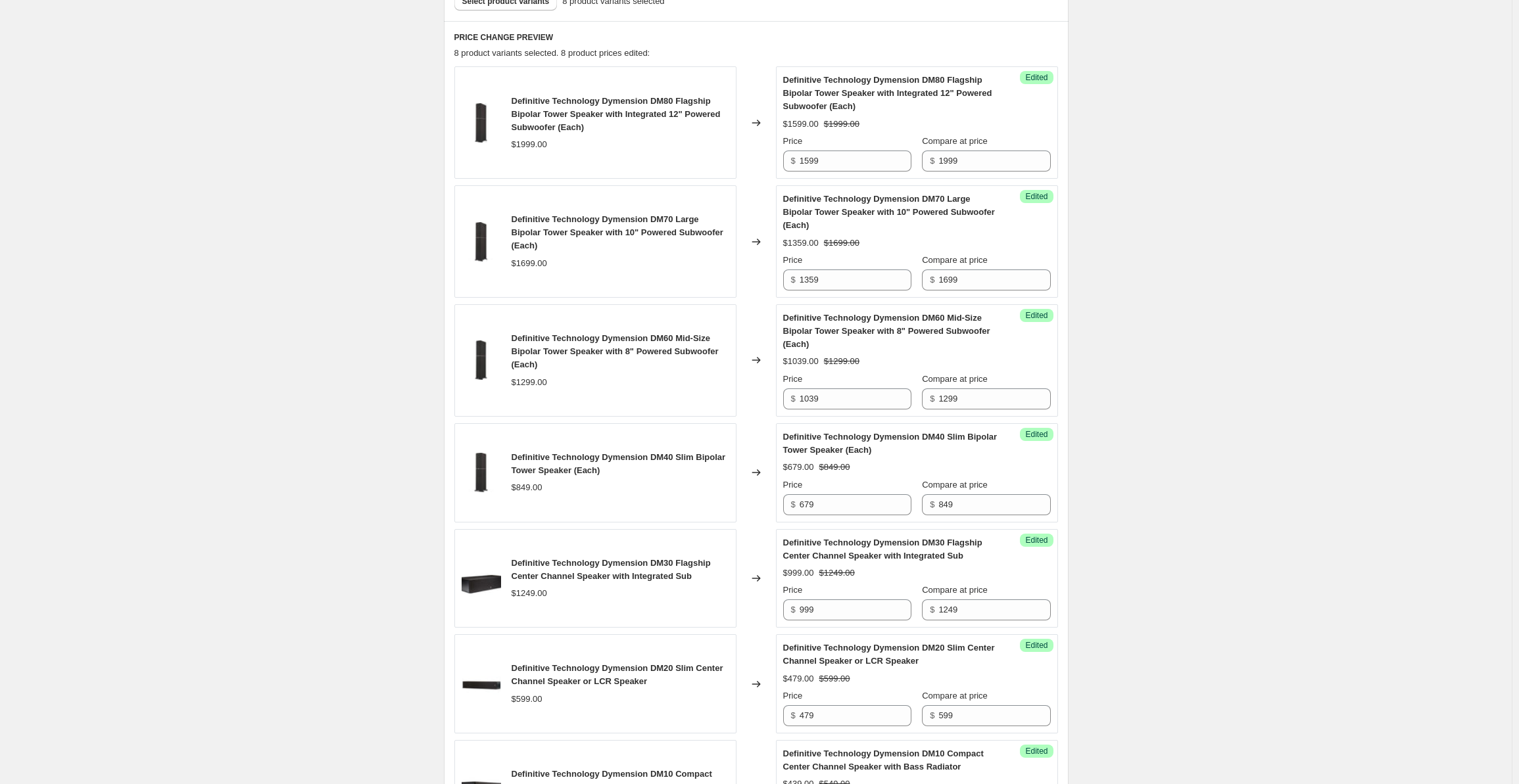
scroll to position [829, 0]
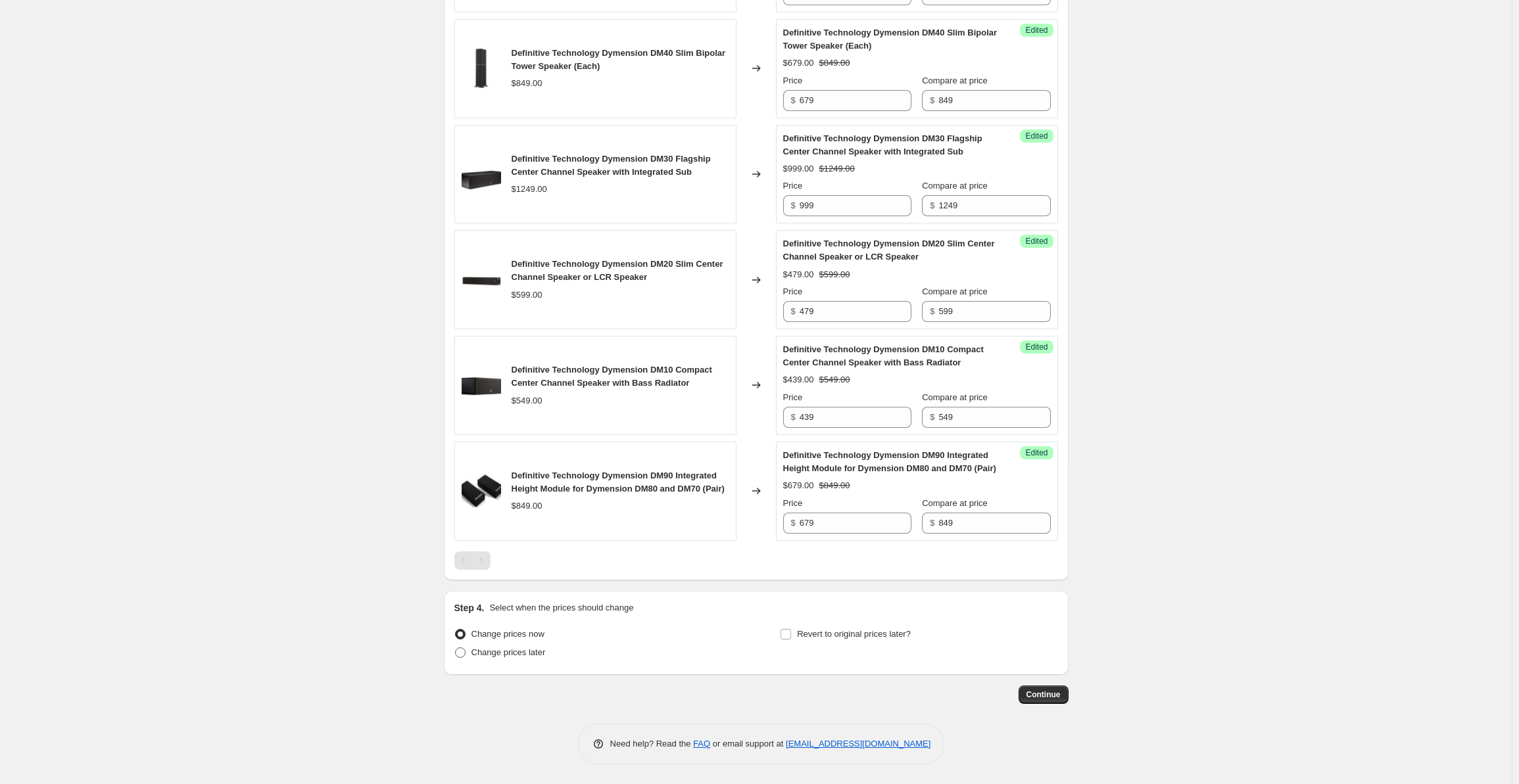
click at [489, 656] on span "Change prices later" at bounding box center [508, 653] width 74 height 10
click at [456, 648] on input "Change prices later" at bounding box center [455, 648] width 1 height 1
radio input "true"
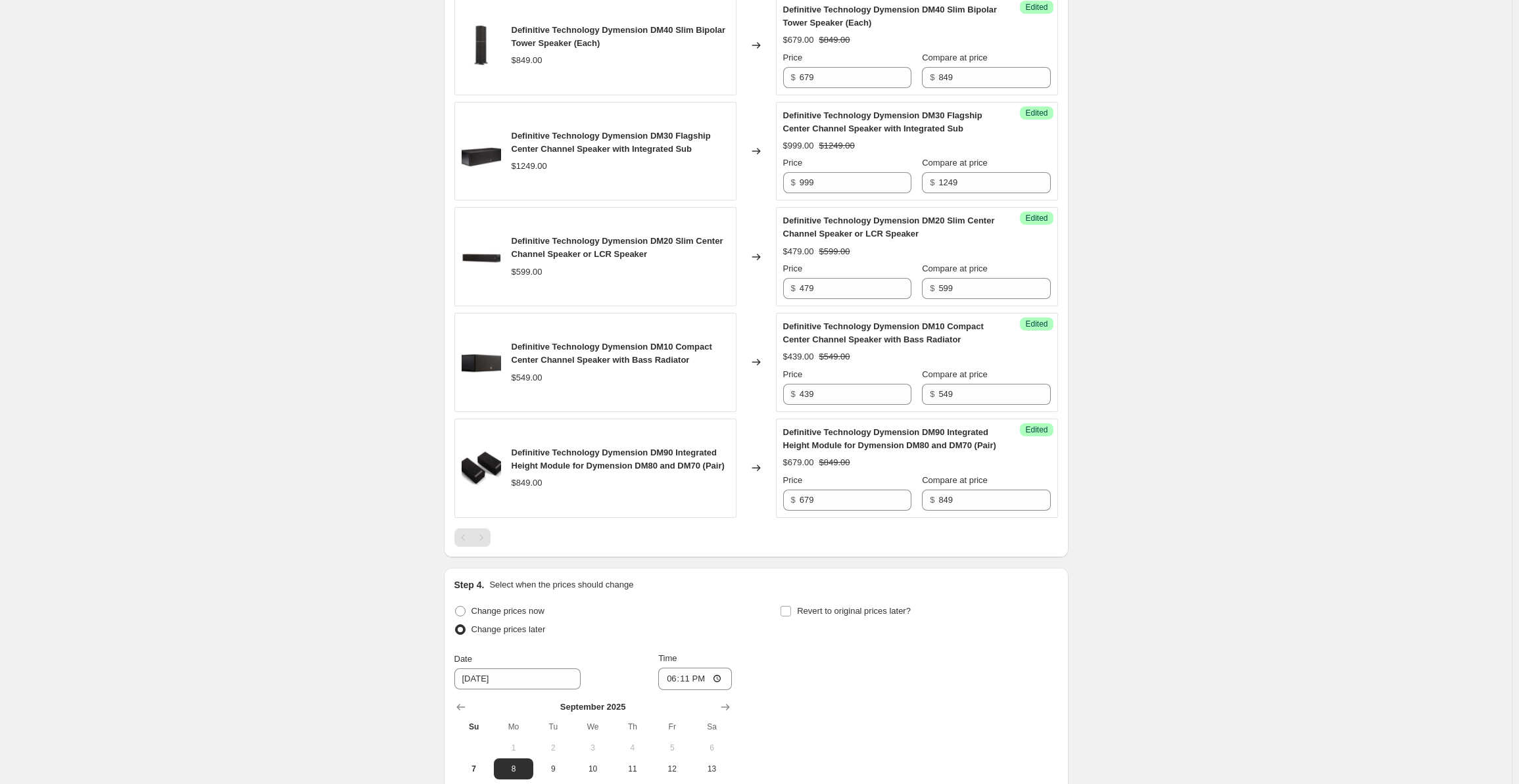
scroll to position [1053, 0]
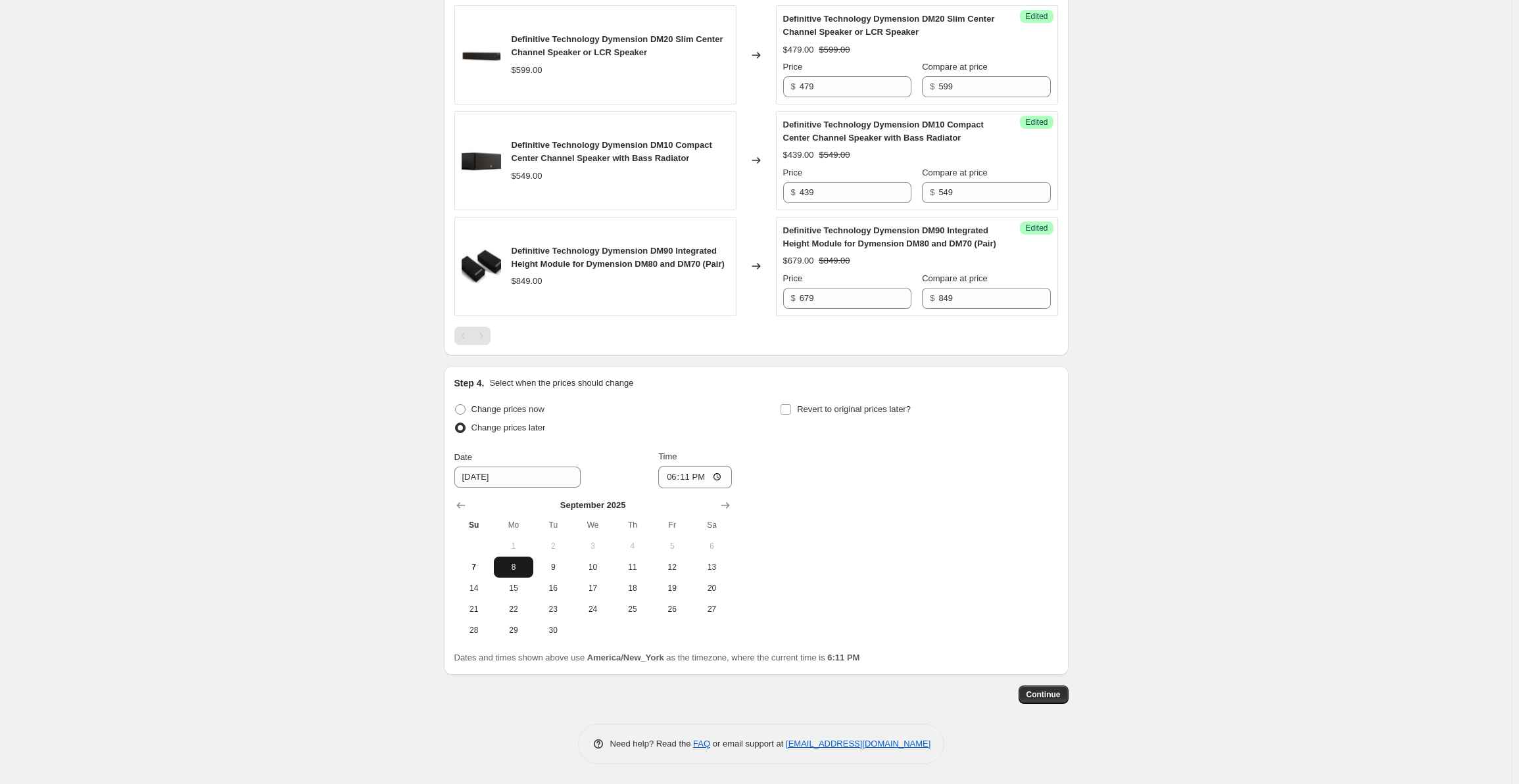
click at [516, 568] on span "8" at bounding box center [514, 567] width 29 height 11
click at [673, 479] on input "18:11" at bounding box center [695, 477] width 74 height 22
type input "00:00"
click at [803, 408] on span "Revert to original prices later?" at bounding box center [853, 409] width 114 height 10
click at [791, 408] on input "Revert to original prices later?" at bounding box center [785, 409] width 11 height 11
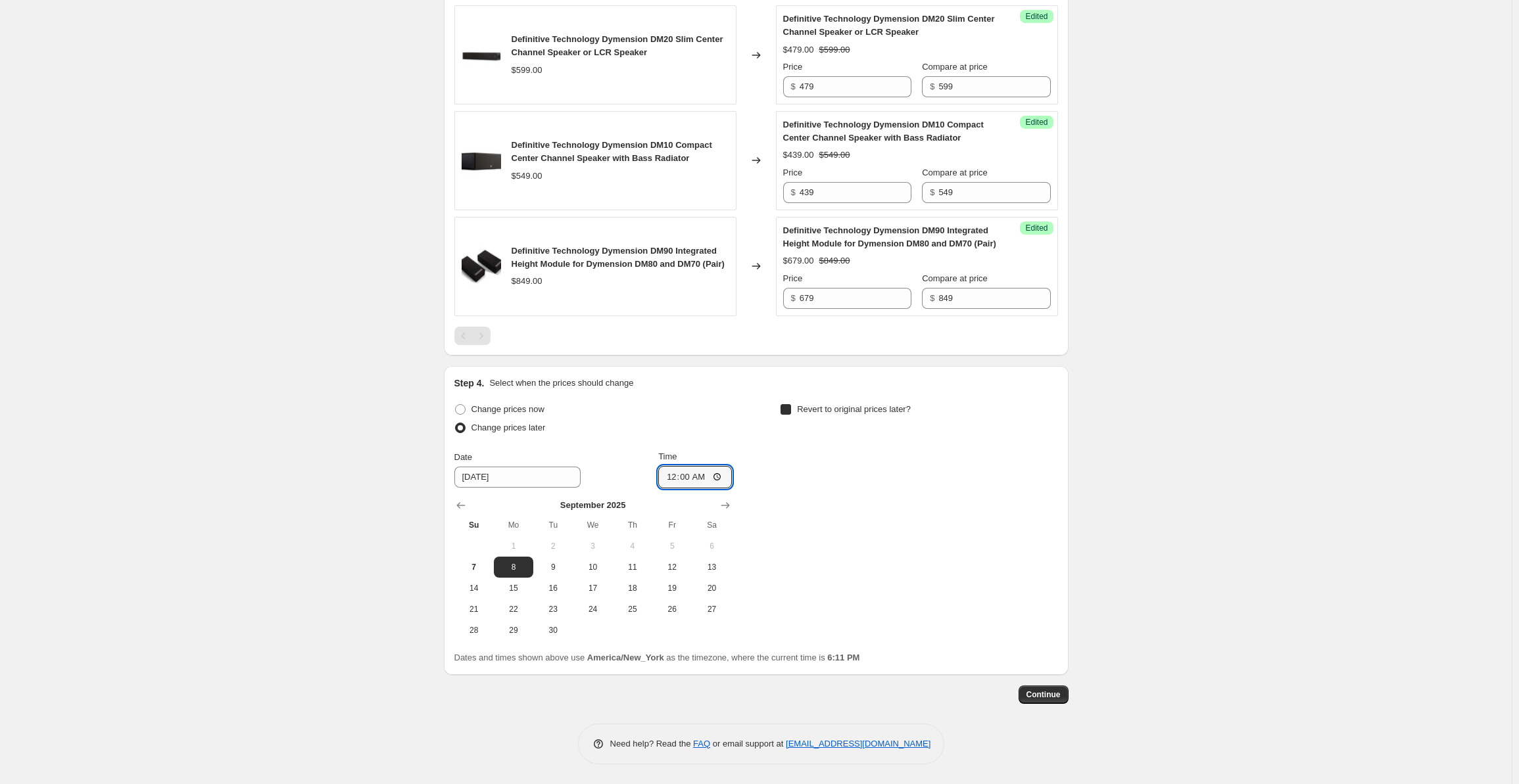
checkbox input "true"
click at [854, 609] on span "22" at bounding box center [840, 609] width 29 height 11
type input "[DATE]"
click at [998, 481] on input "18:11" at bounding box center [1021, 477] width 74 height 22
type input "00:00"
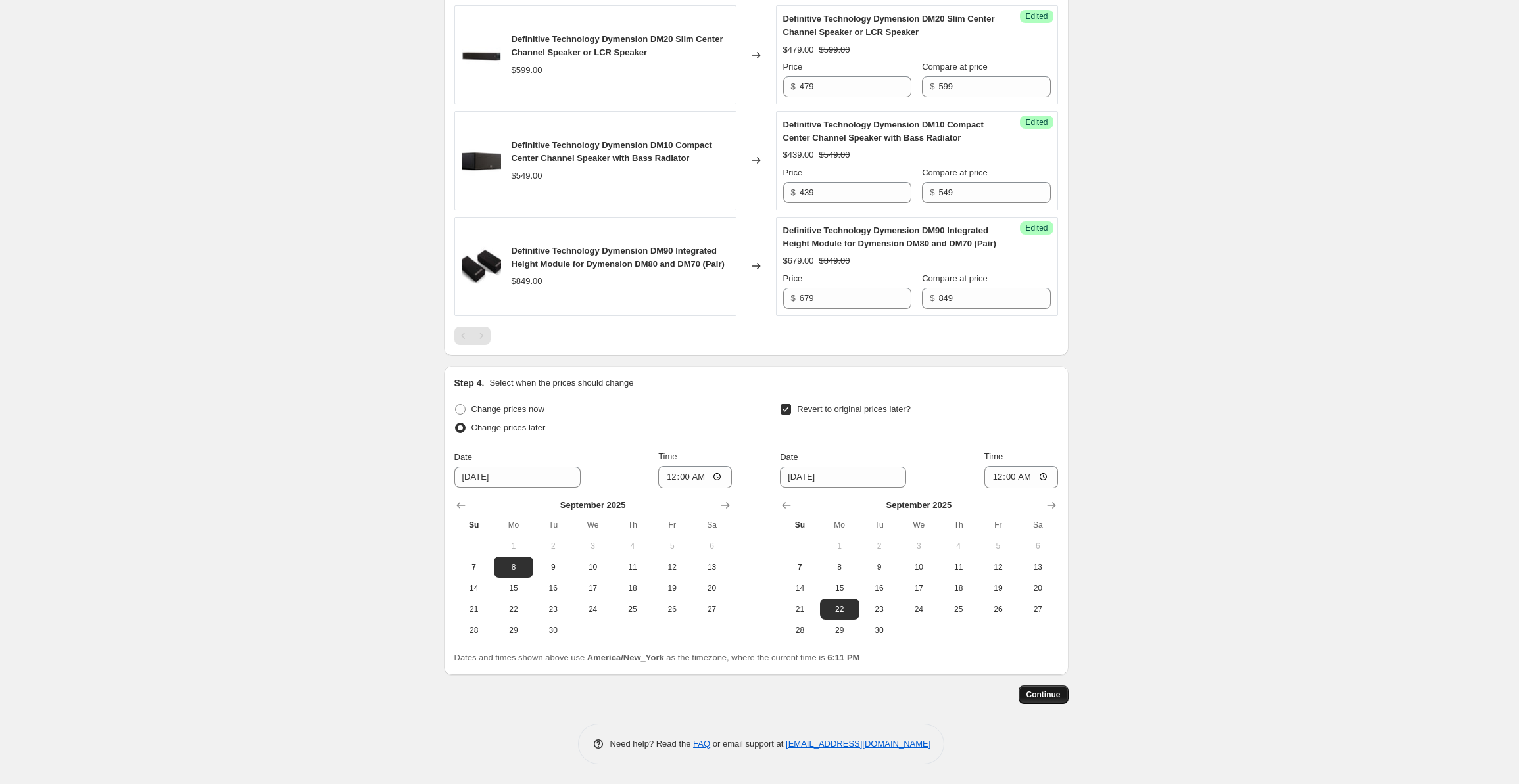
click at [1046, 697] on span "Continue" at bounding box center [1043, 695] width 34 height 11
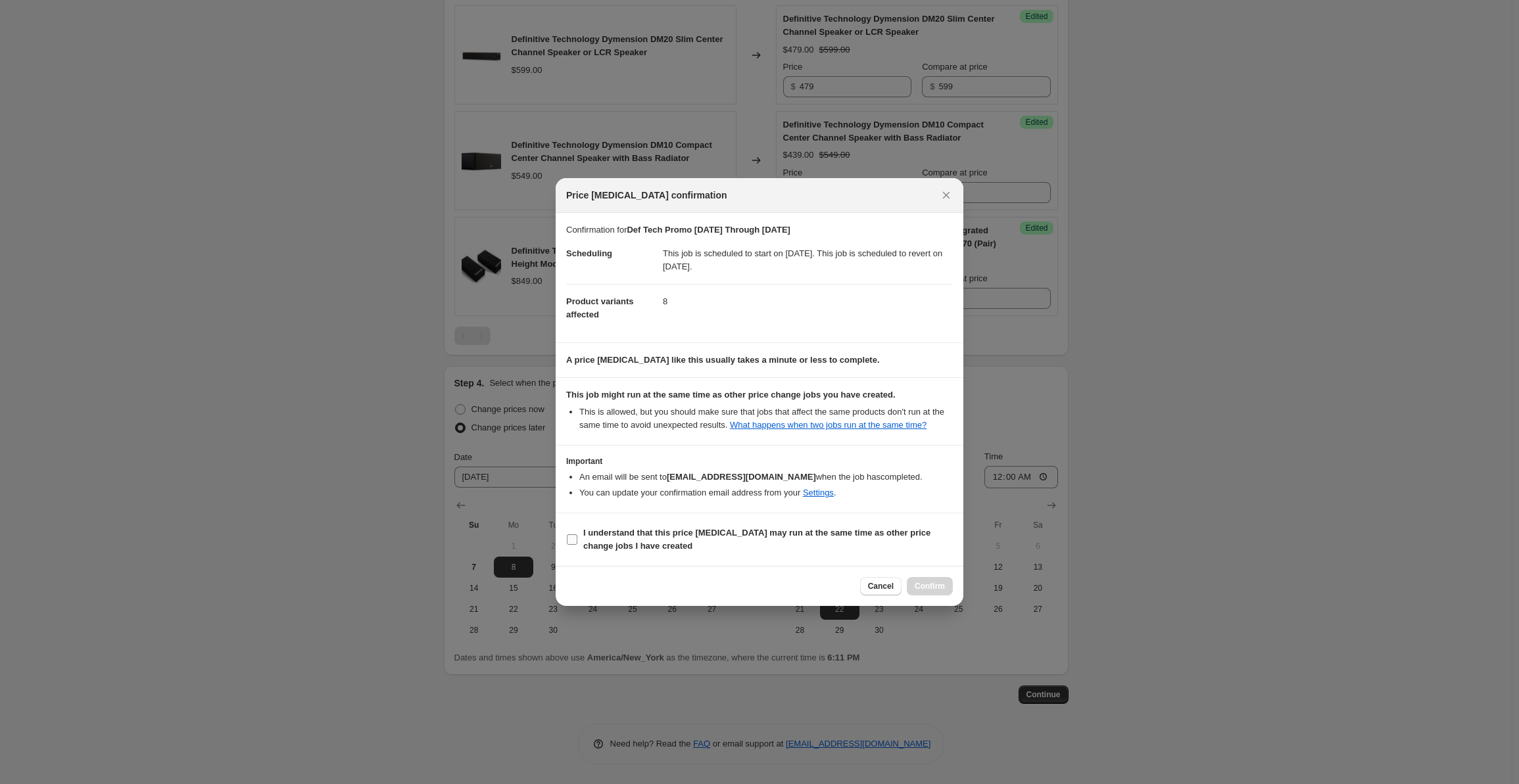
click at [650, 541] on span "I understand that this price [MEDICAL_DATA] may run at the same time as other p…" at bounding box center [768, 539] width 369 height 26
click at [577, 541] on input "I understand that this price [MEDICAL_DATA] may run at the same time as other p…" at bounding box center [571, 539] width 11 height 11
checkbox input "true"
click at [933, 582] on span "Confirm" at bounding box center [929, 586] width 30 height 11
